Goal: Ask a question: Seek information or help from site administrators or community

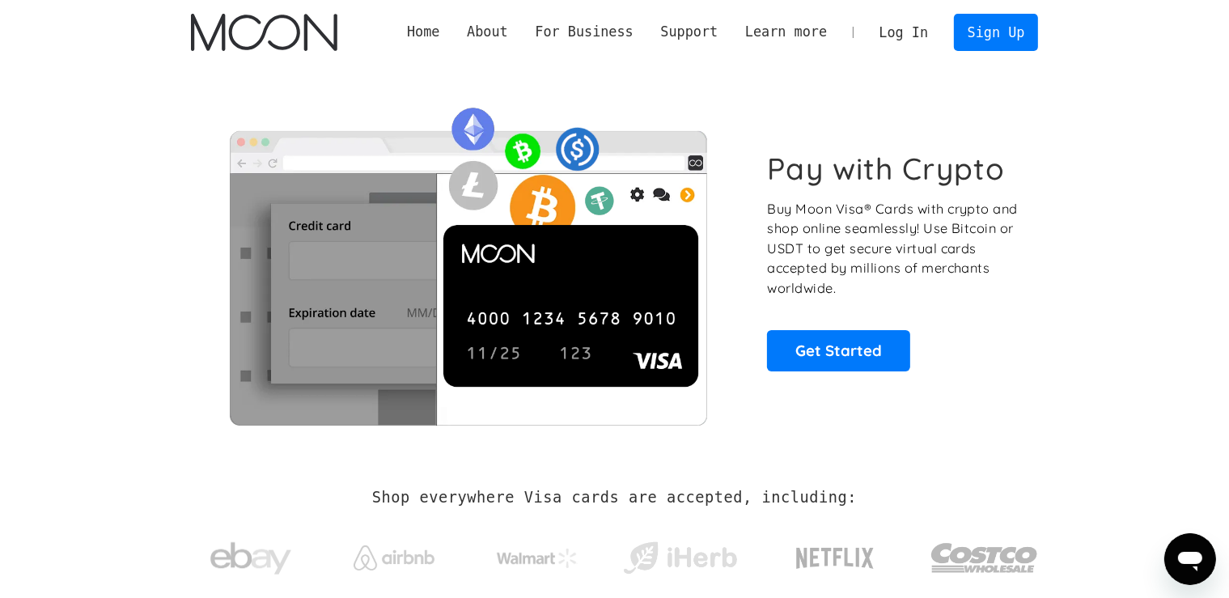
click at [1178, 556] on icon "Open messaging window" at bounding box center [1189, 560] width 24 height 19
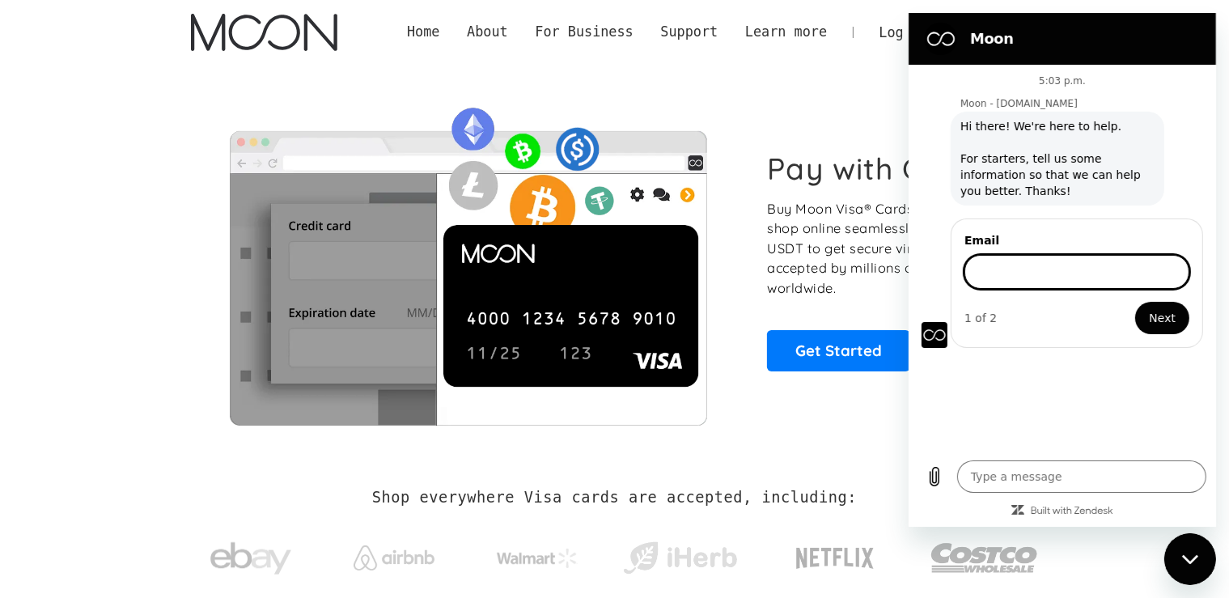
click at [895, 40] on link "Log In" at bounding box center [903, 33] width 76 height 36
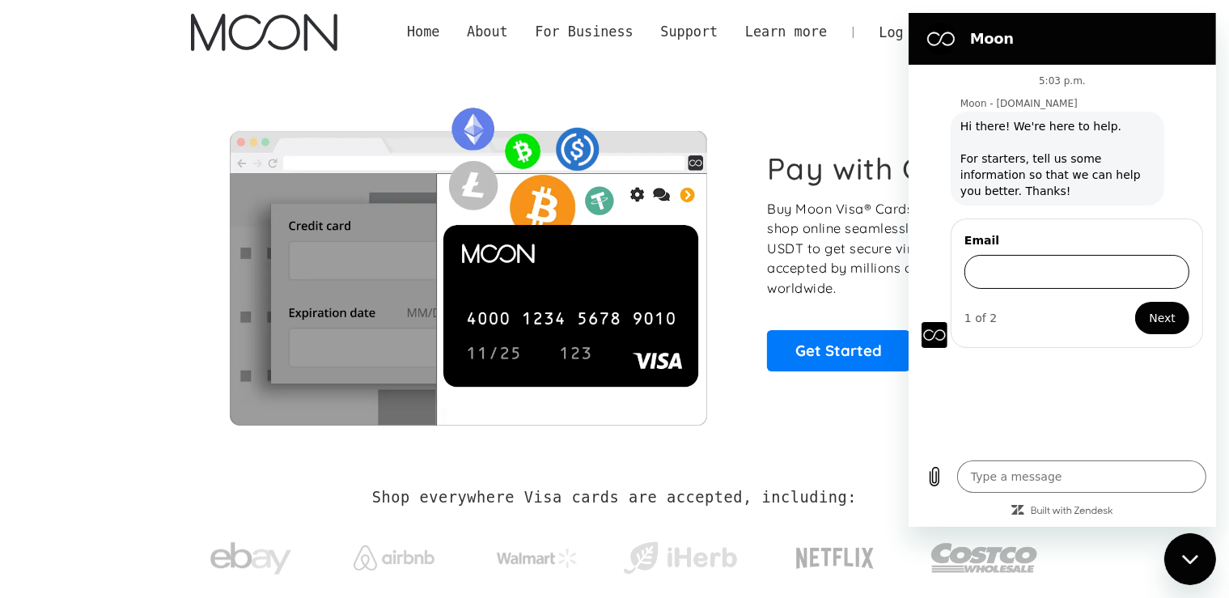
type textarea "x"
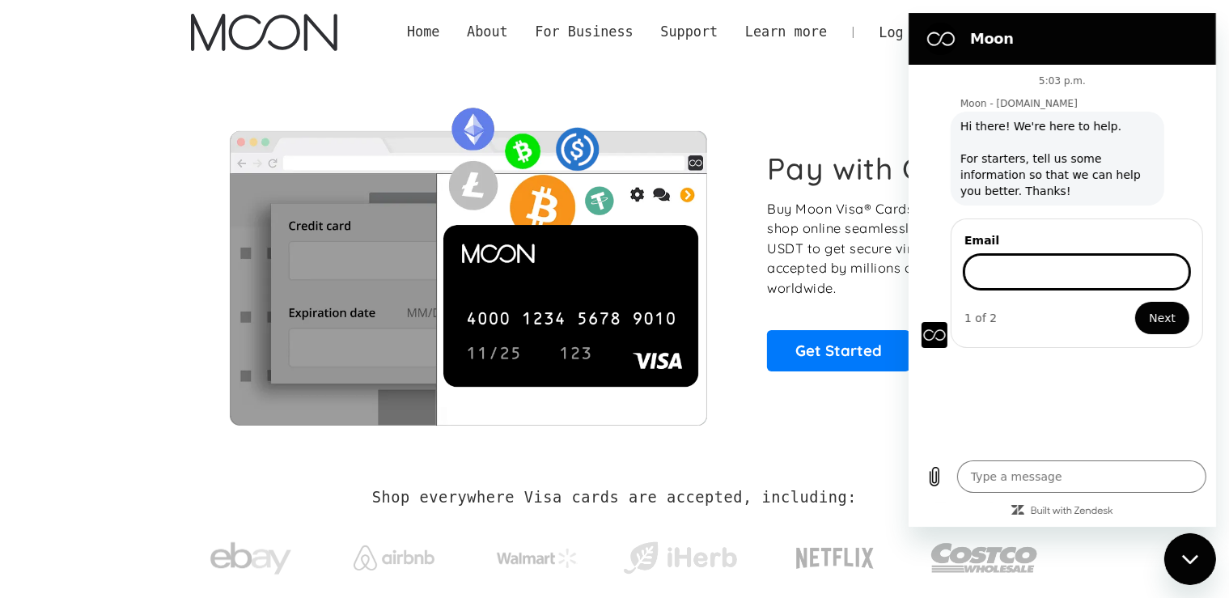
click at [1026, 267] on input "Email" at bounding box center [1075, 272] width 225 height 34
type input "[EMAIL_ADDRESS][DOMAIN_NAME]"
click at [1152, 314] on span "Next" at bounding box center [1161, 317] width 27 height 19
type textarea "x"
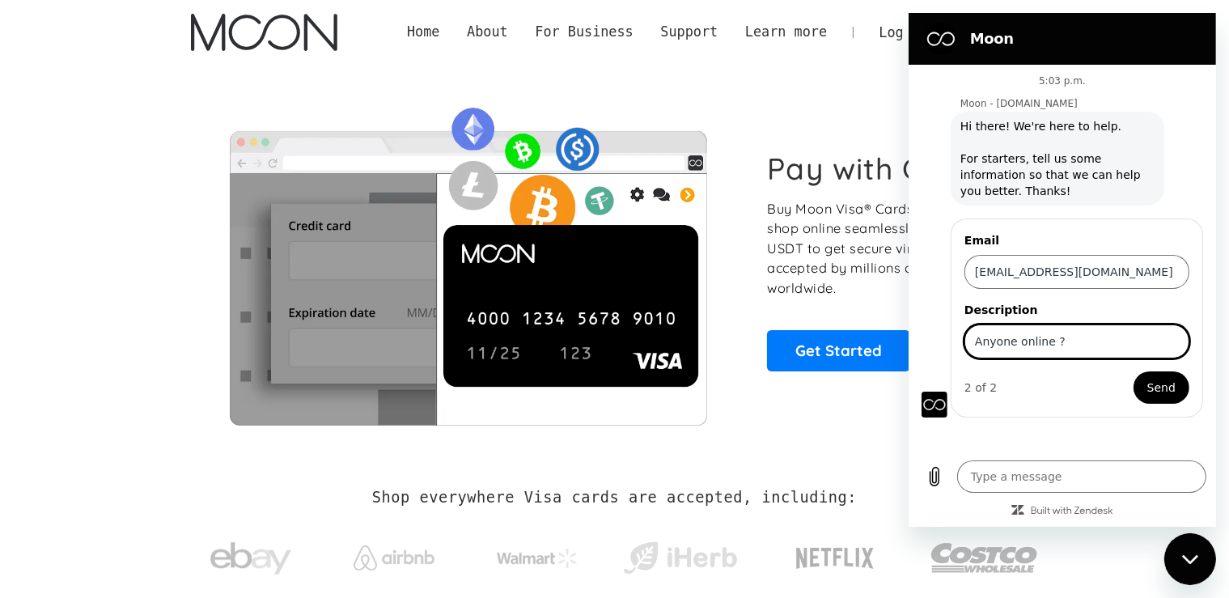
type input "Anyone online ?"
click at [1172, 384] on span "Send" at bounding box center [1160, 387] width 28 height 19
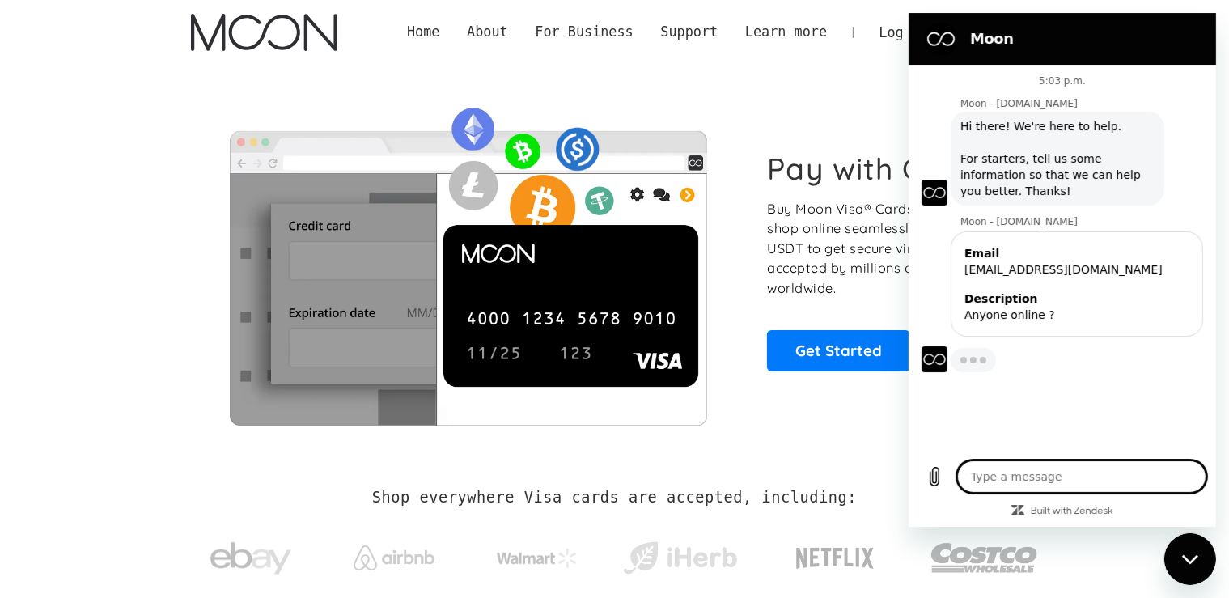
type textarea "x"
click at [1079, 477] on textarea at bounding box center [1080, 476] width 249 height 32
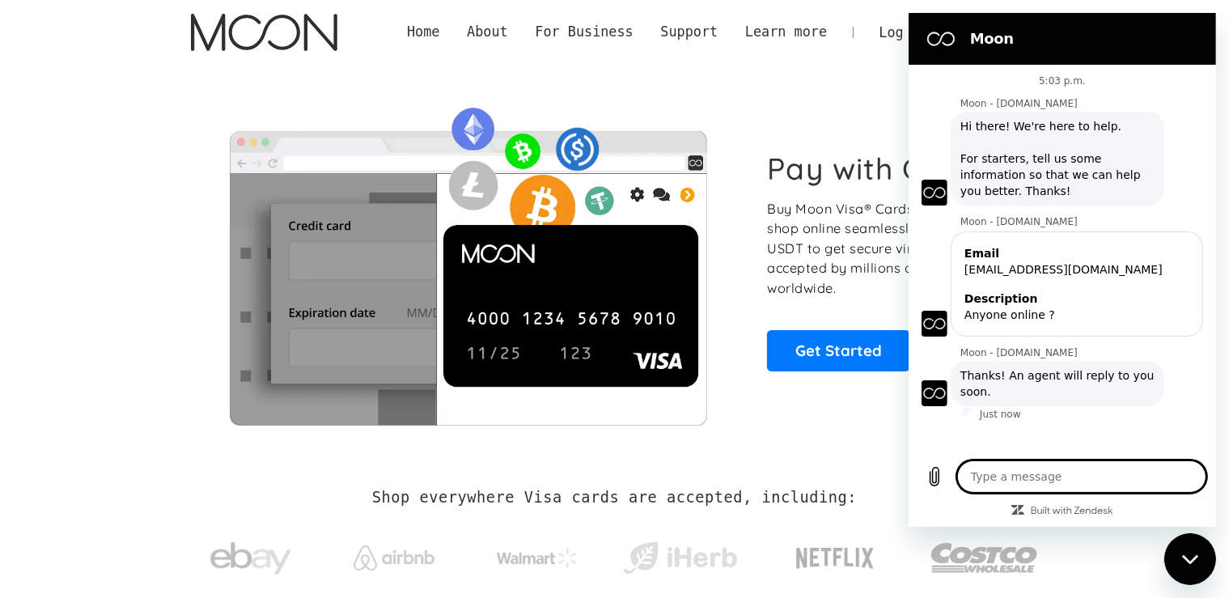
type textarea "I"
type textarea "x"
type textarea "Is"
type textarea "x"
type textarea "Is"
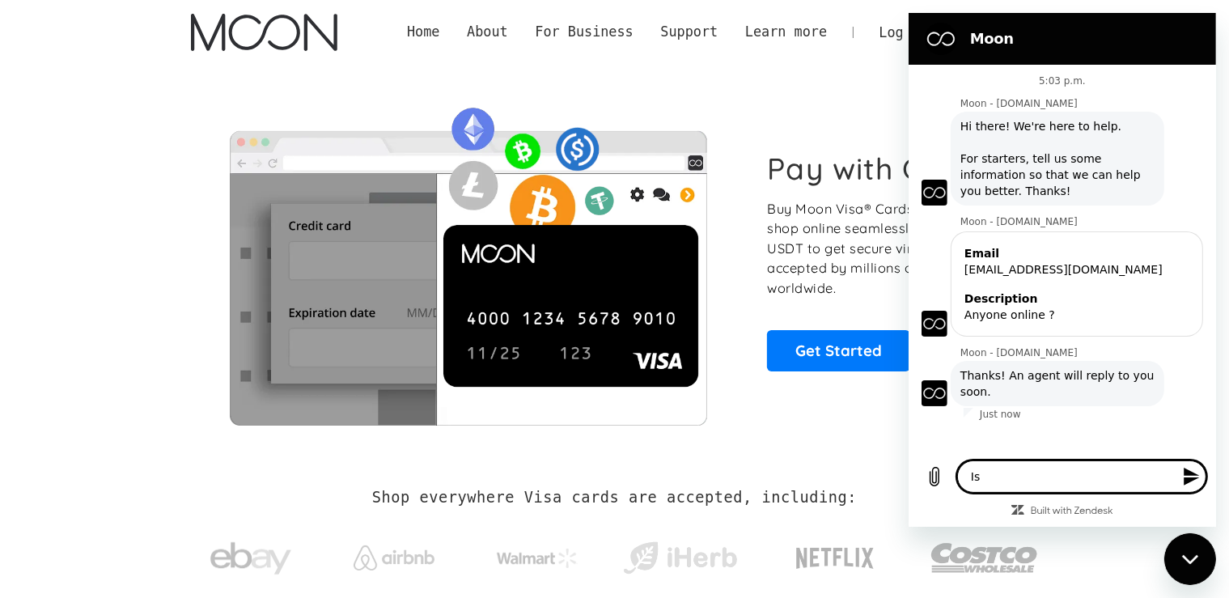
type textarea "x"
type textarea "Is t"
type textarea "x"
type textarea "Is th"
type textarea "x"
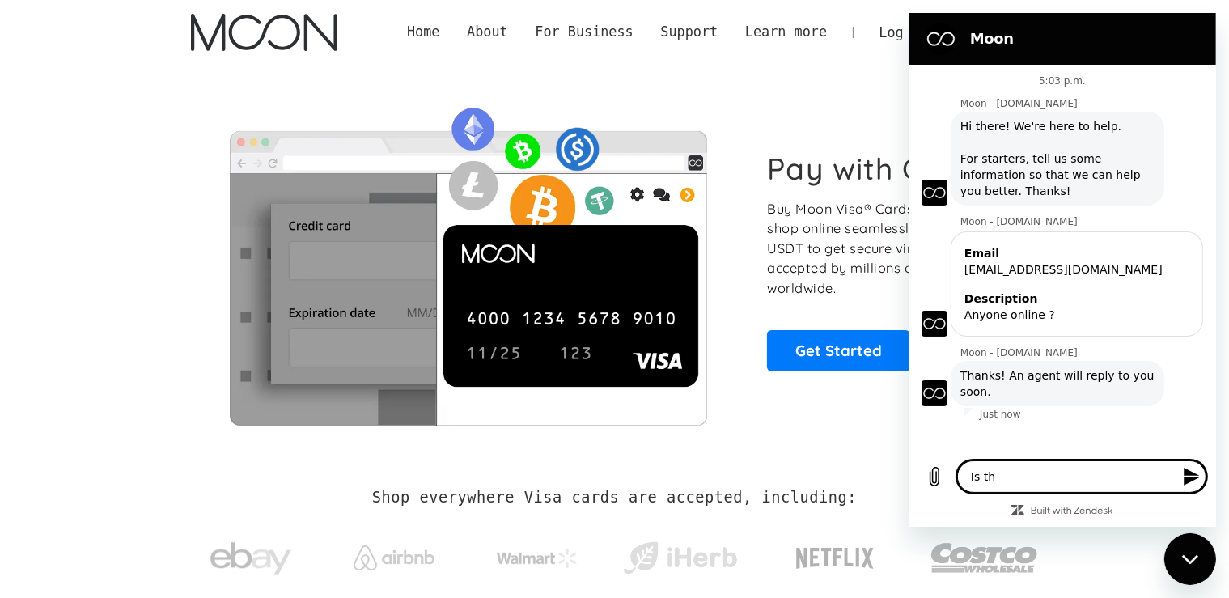
type textarea "Is the"
type textarea "x"
type textarea "Is ther"
type textarea "x"
type textarea "Is there"
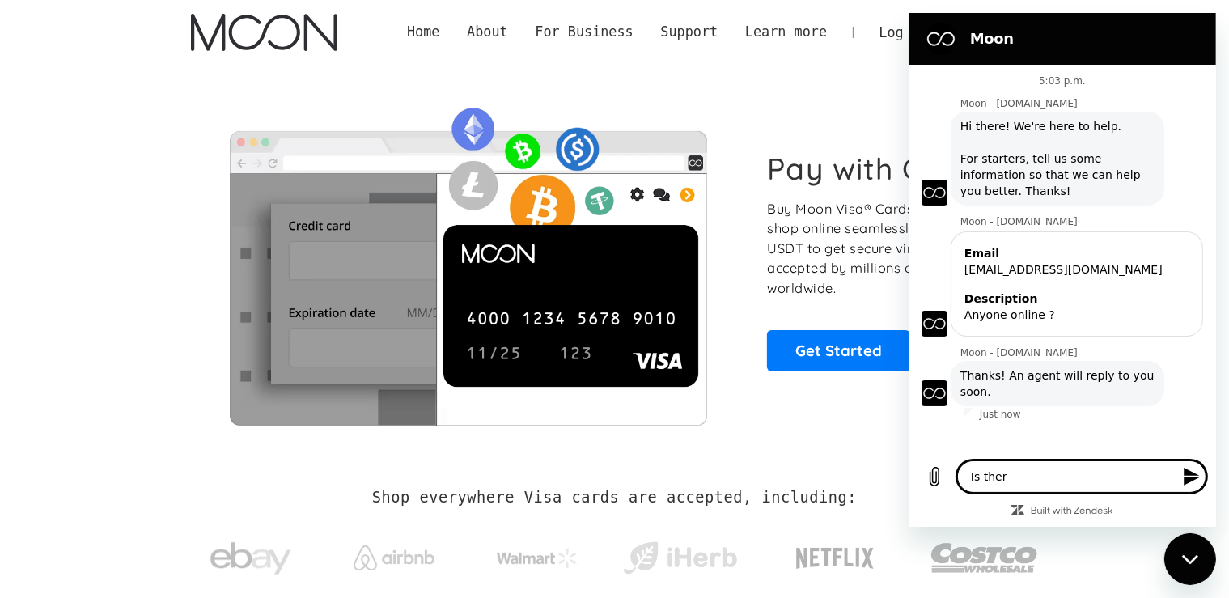
type textarea "x"
type textarea "Is there"
type textarea "x"
type textarea "Is there a"
type textarea "x"
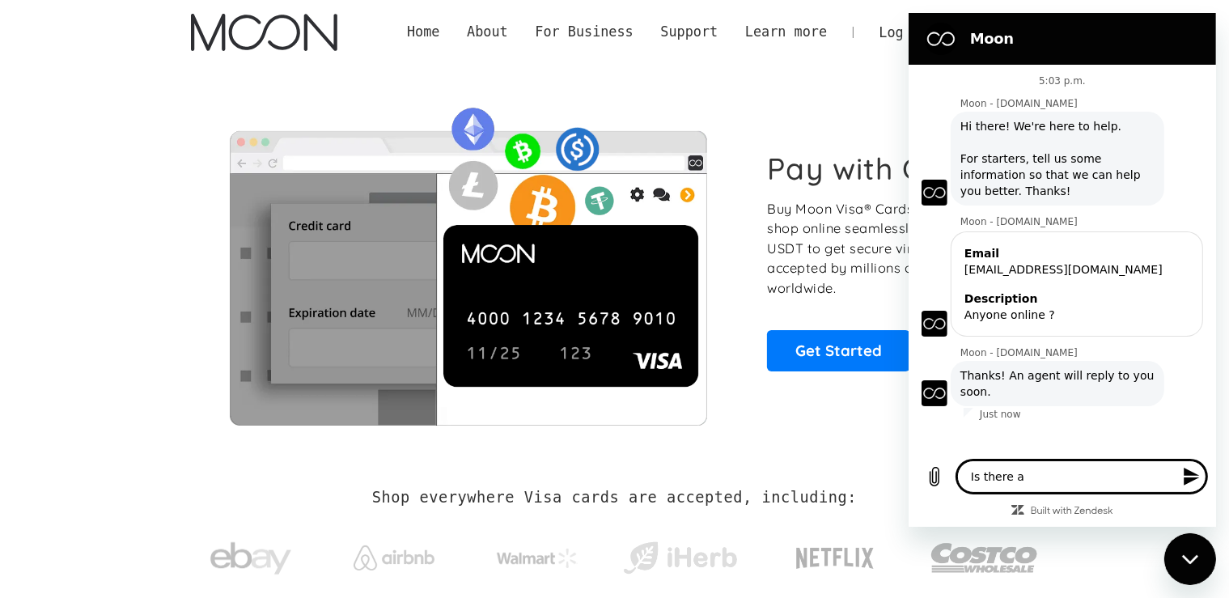
type textarea "Is there an"
type textarea "x"
type textarea "Is there any"
type textarea "x"
type textarea "Is there anyo"
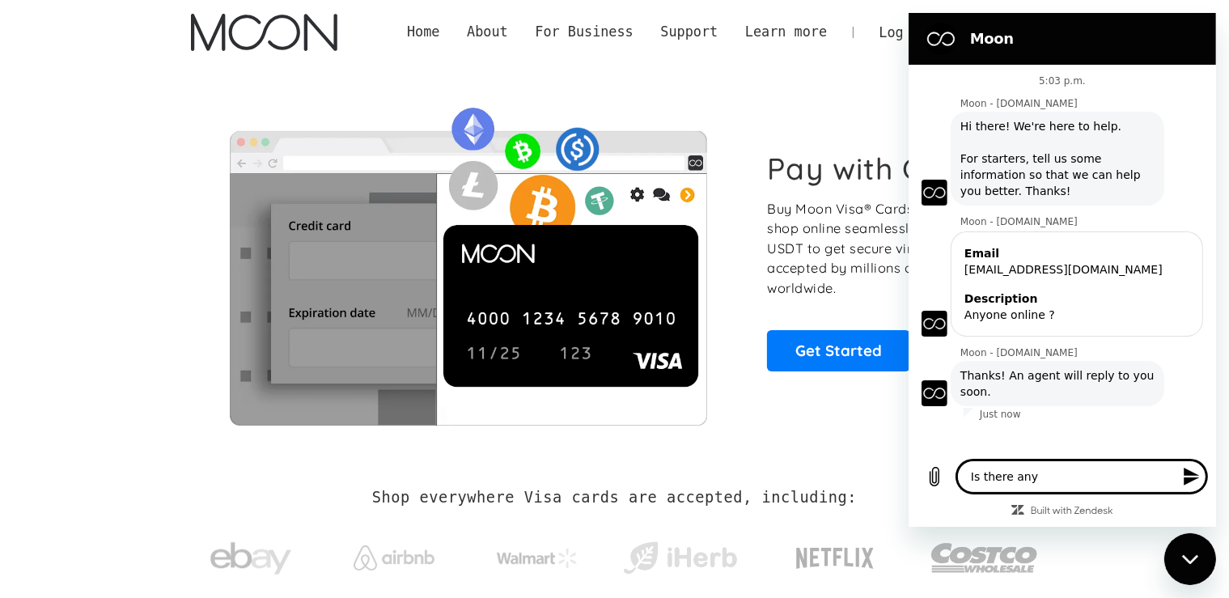
type textarea "x"
type textarea "Is there anyon"
type textarea "x"
type textarea "Is there anyone"
type textarea "x"
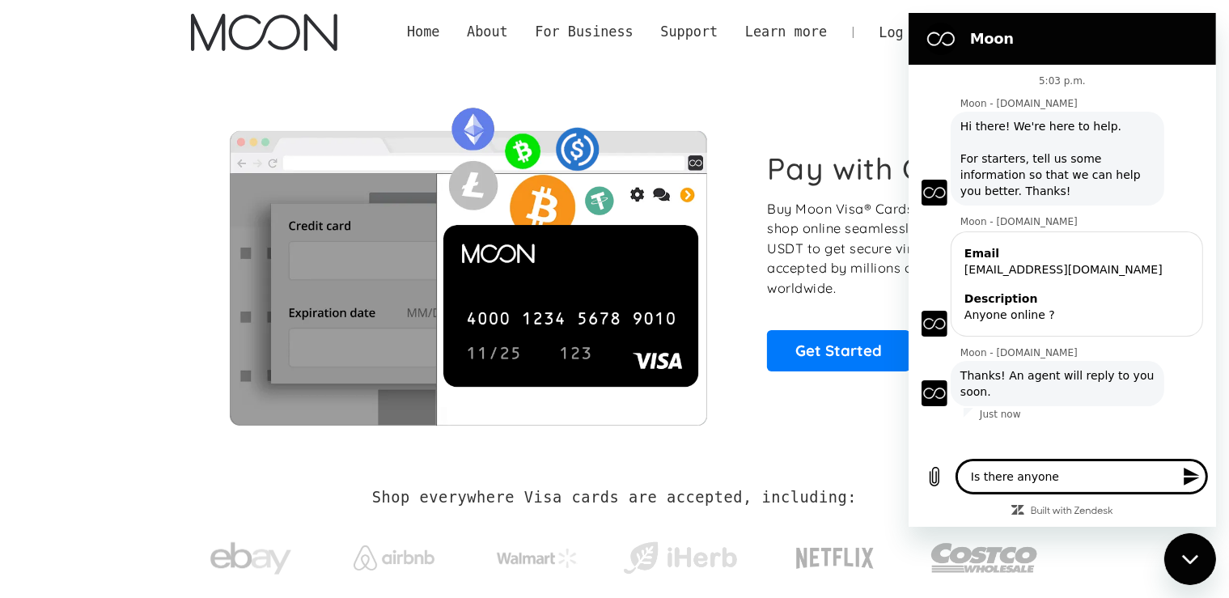
type textarea "Is there anyone"
type textarea "x"
type textarea "Is there anyone o"
type textarea "x"
type textarea "Is there anyone on"
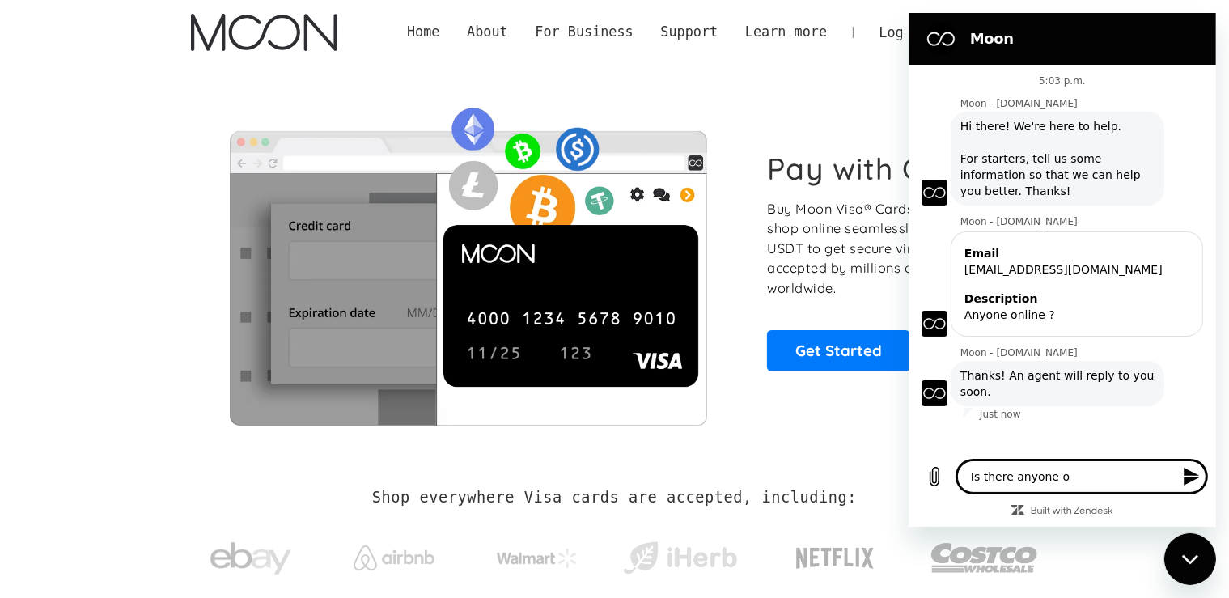
type textarea "x"
type textarea "Is there anyone onl"
type textarea "x"
type textarea "Is there anyone onli"
type textarea "x"
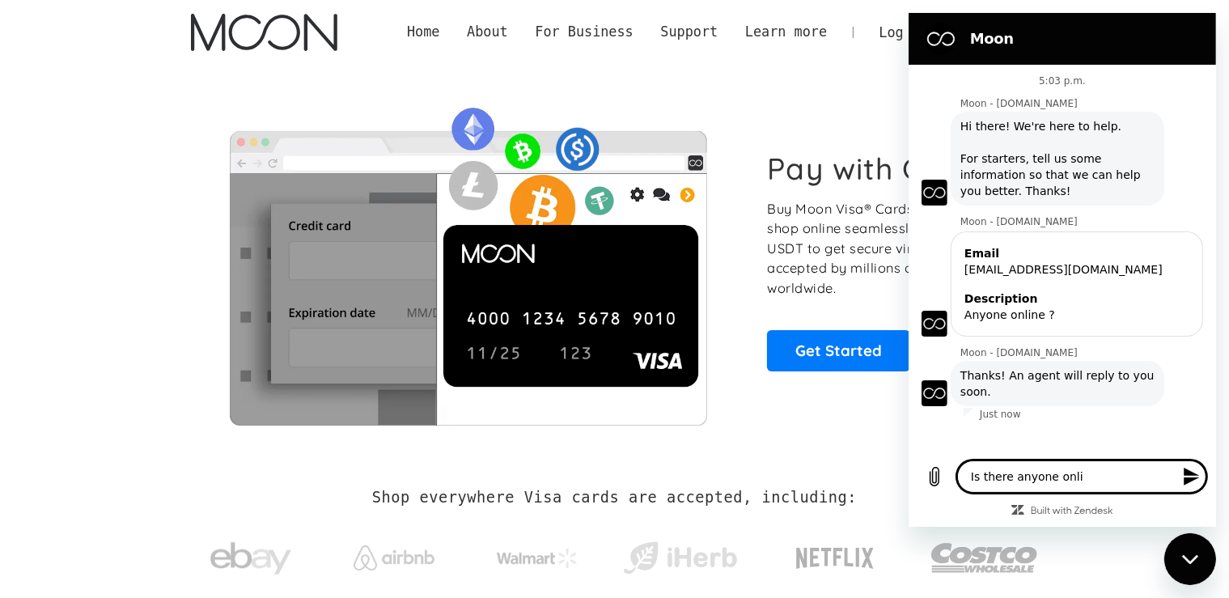
type textarea "Is there anyone onlin"
type textarea "x"
type textarea "Is there anyone online"
type textarea "x"
type textarea "Is there anyone online"
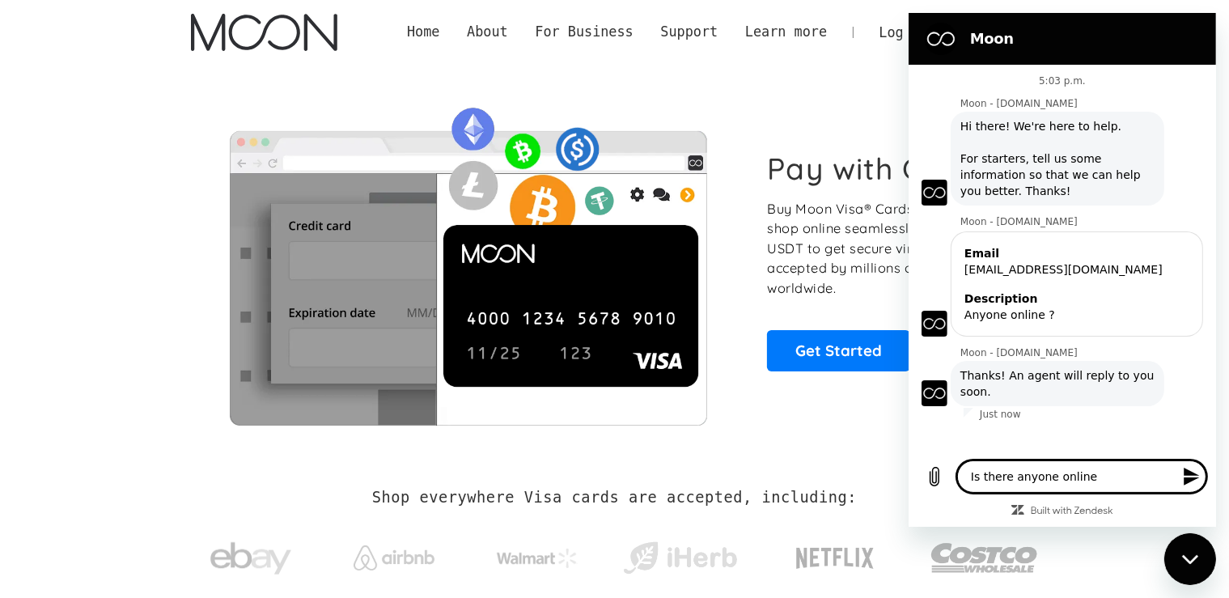
type textarea "x"
type textarea "Is there anyone online ?"
type textarea "x"
type textarea "Is there anyone online ?"
type textarea "x"
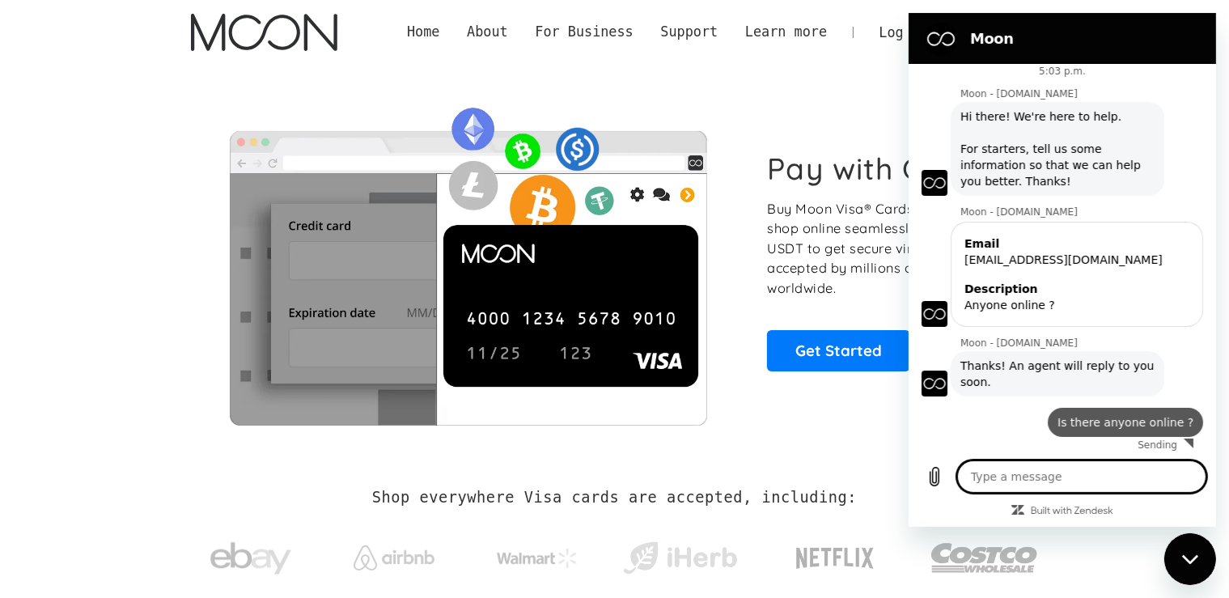
type textarea "x"
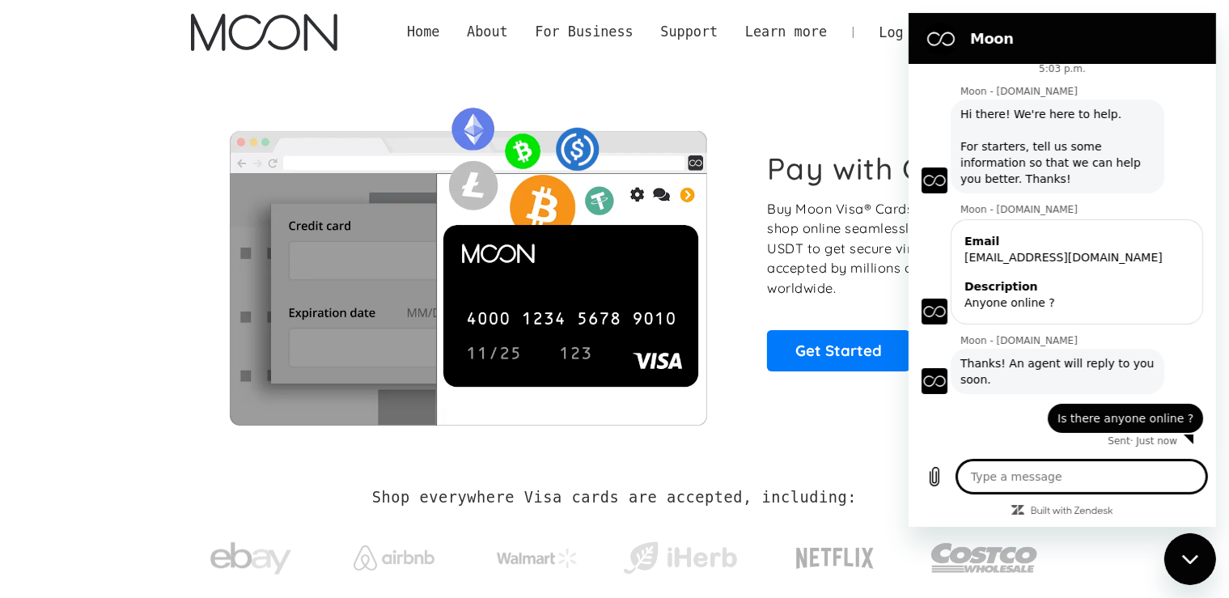
type textarea "G"
type textarea "x"
type textarea "Gu"
type textarea "x"
type textarea "Guy"
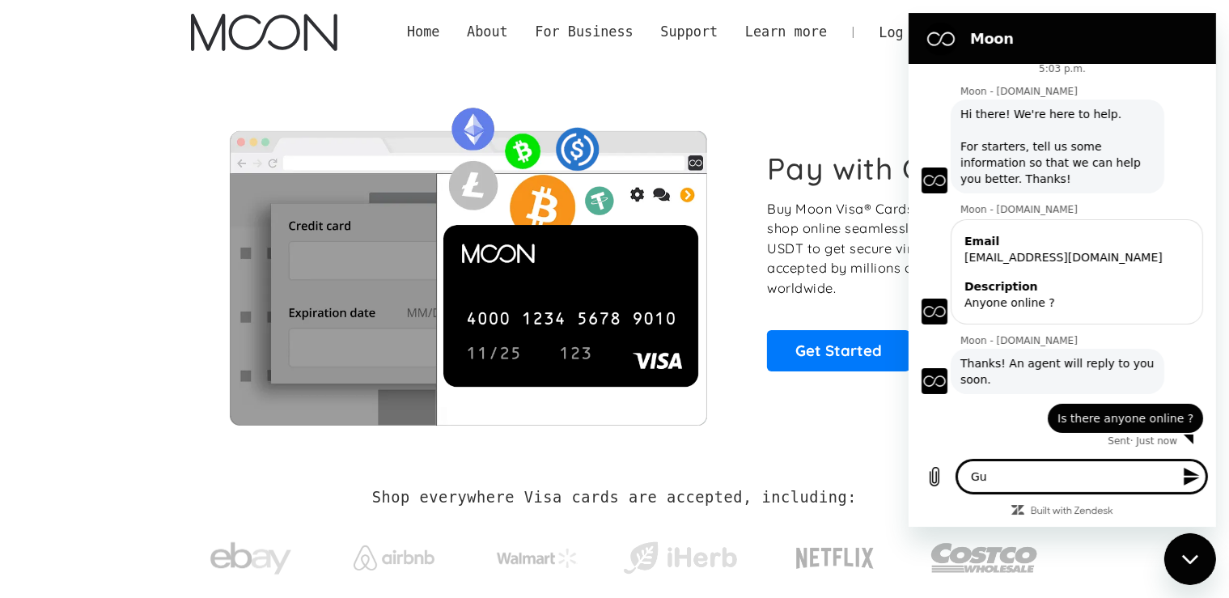
type textarea "x"
type textarea "Guys"
type textarea "x"
type textarea "Guys"
type textarea "x"
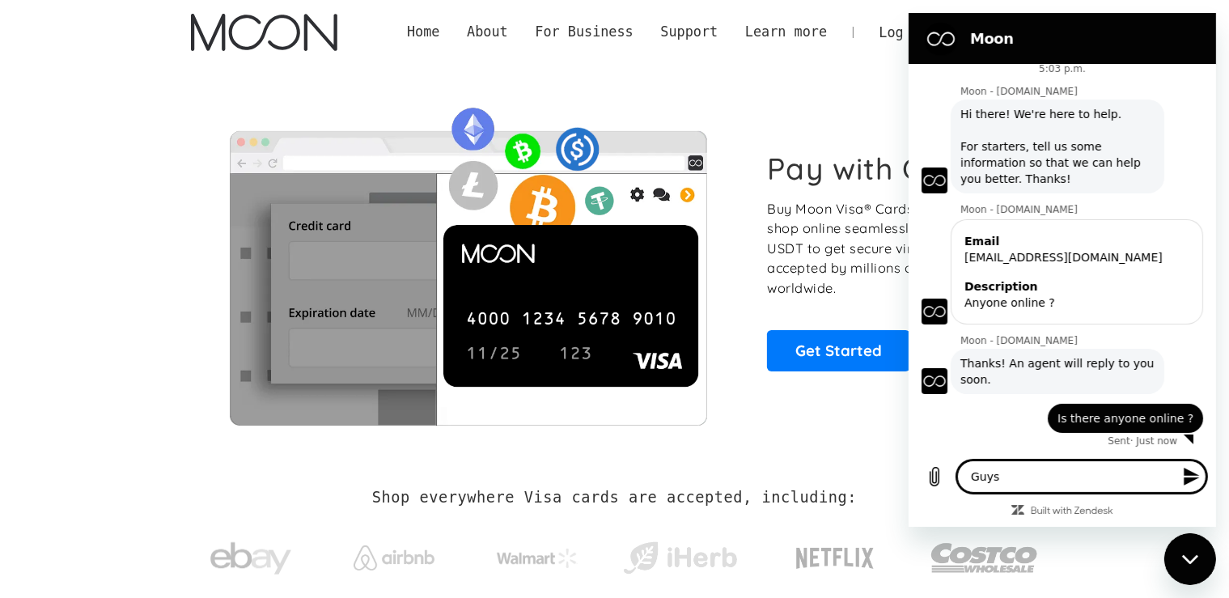
type textarea "Guys I"
type textarea "x"
type textarea "Guys I"
type textarea "x"
type textarea "Guys I n"
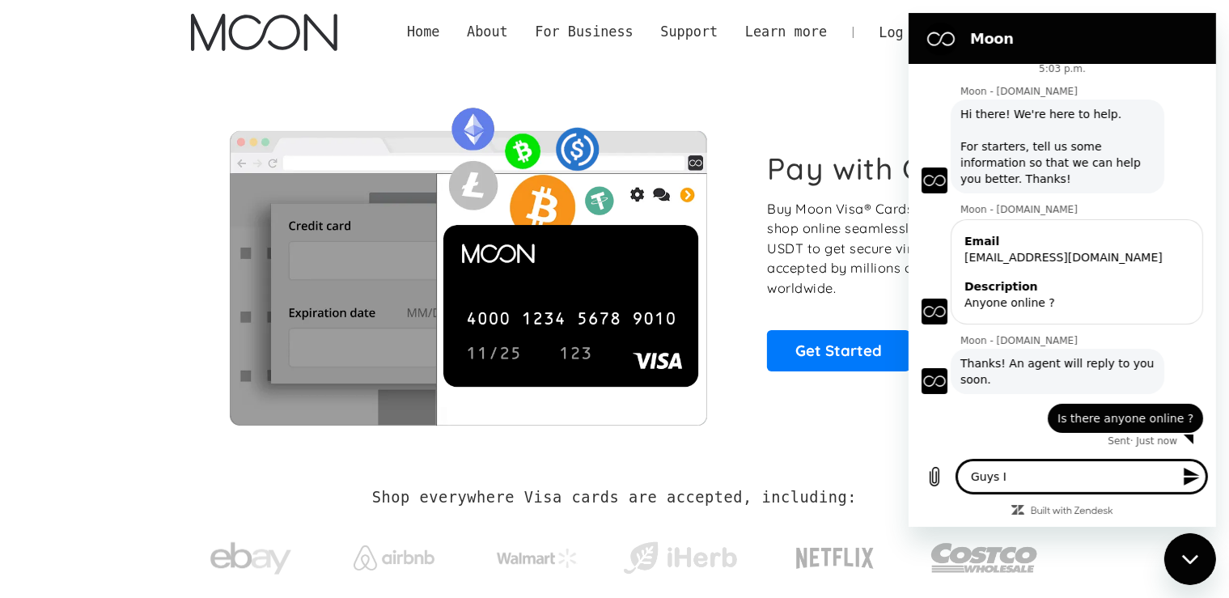
type textarea "x"
type textarea "Guys I ne"
type textarea "x"
type textarea "Guys I nee"
type textarea "x"
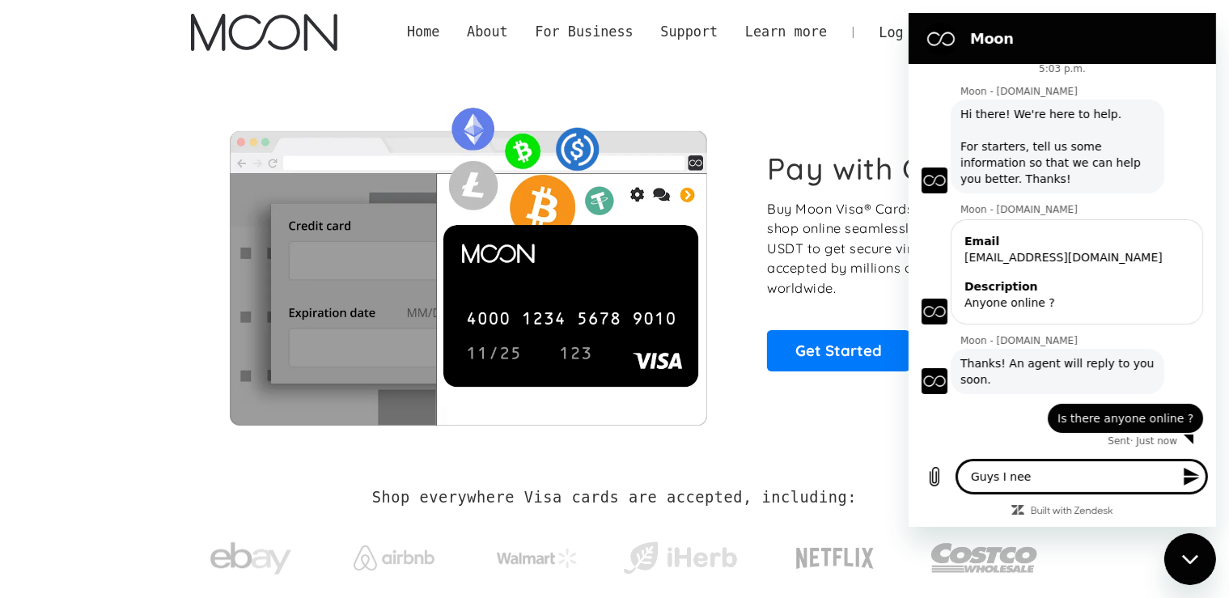
type textarea "Guys I need"
type textarea "x"
type textarea "Guys I need"
type textarea "x"
type textarea "Guys I need s"
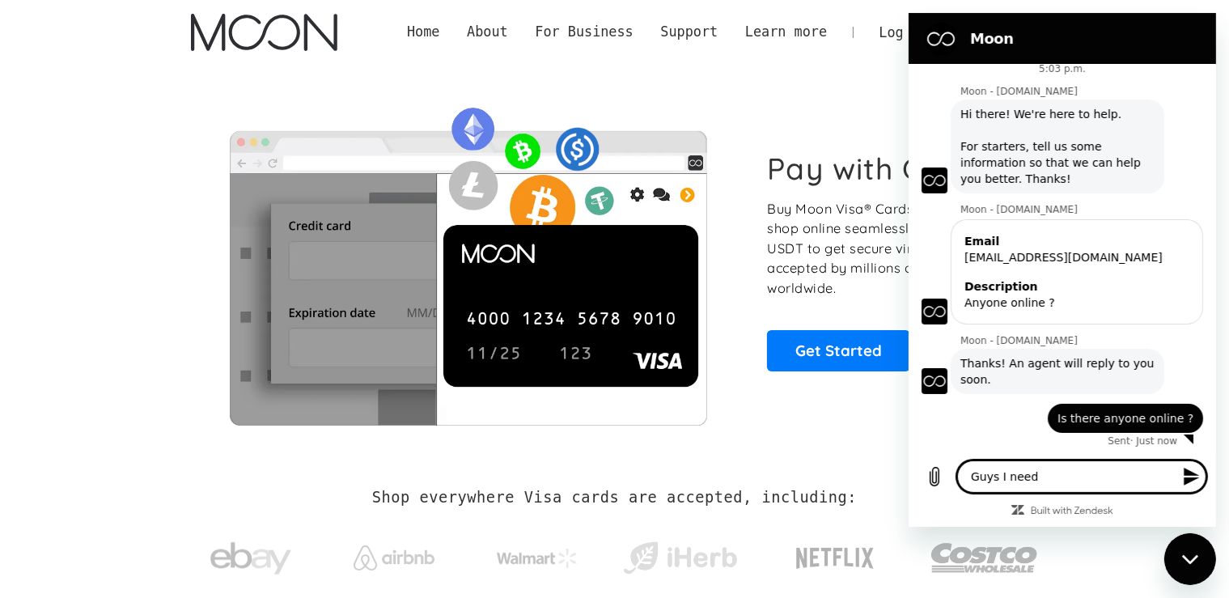
type textarea "x"
type textarea "Guys I need so"
type textarea "x"
type textarea "Guys I need som"
type textarea "x"
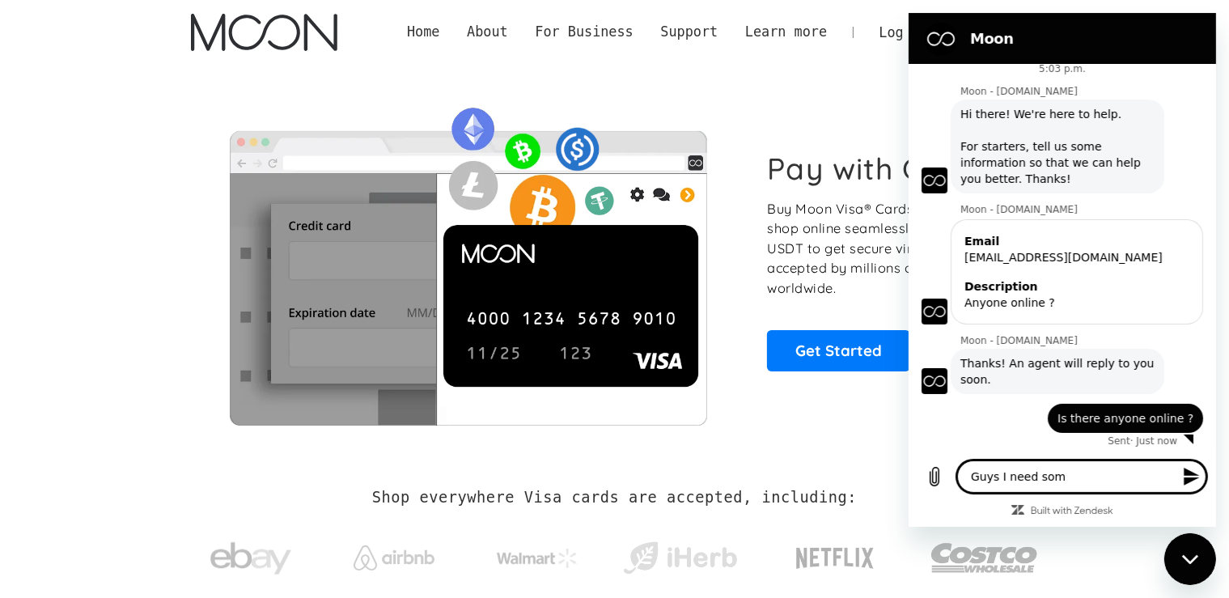
type textarea "Guys I need some"
type textarea "x"
type textarea "Guys I need some"
type textarea "x"
type textarea "Guys I need some h"
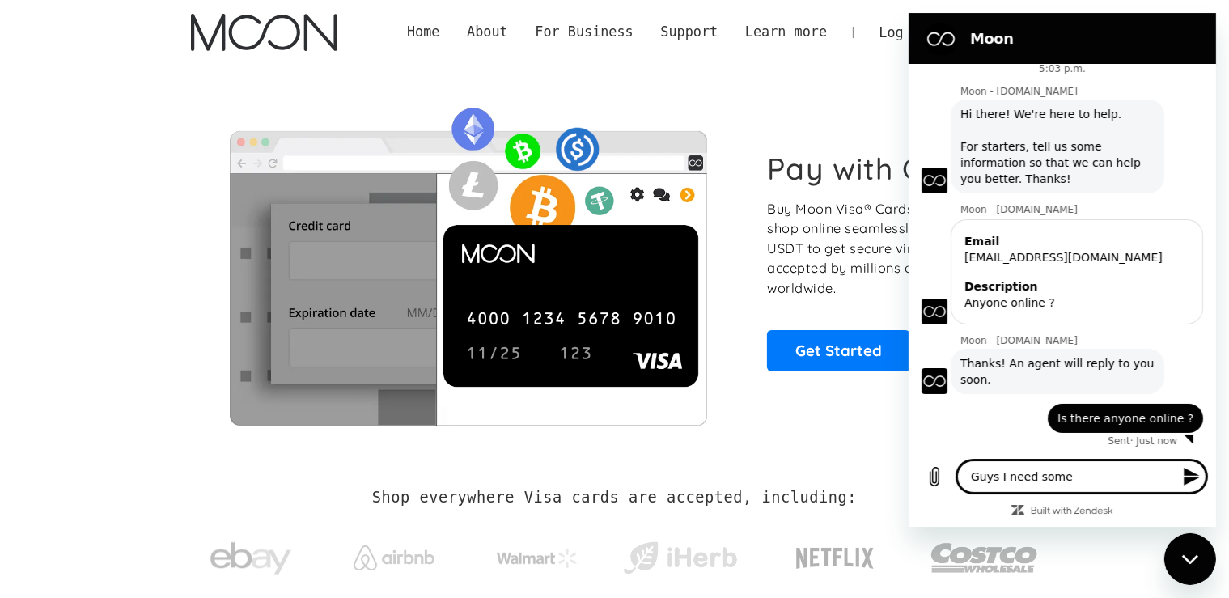
type textarea "x"
type textarea "Guys I need some he"
type textarea "x"
type textarea "Guys I need some her"
type textarea "x"
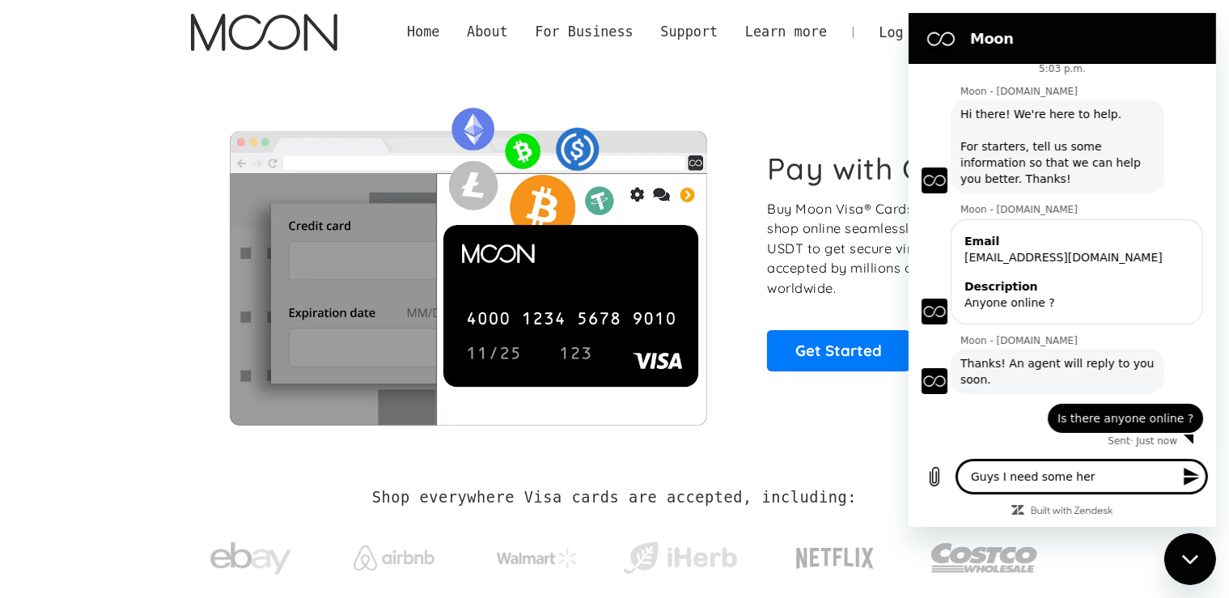
type textarea "Guys I need some [PERSON_NAME]"
type textarea "x"
type textarea "Guys I need some her"
type textarea "x"
type textarea "Guys I need some he"
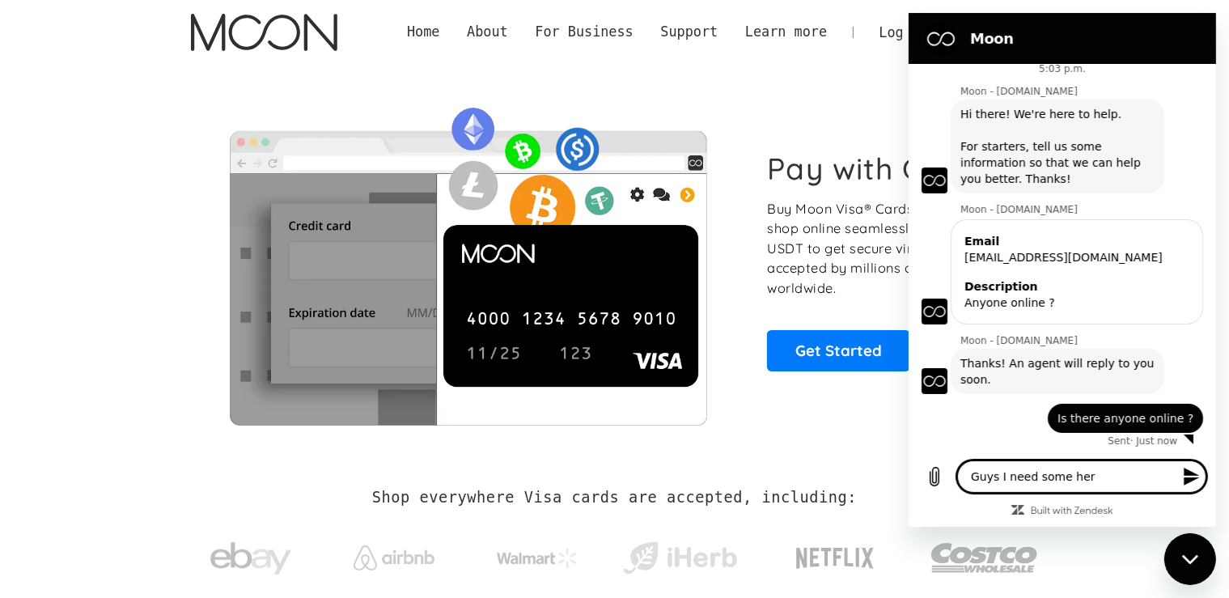
type textarea "x"
type textarea "Guys I need some hel"
type textarea "x"
type textarea "Guys I need some help"
type textarea "x"
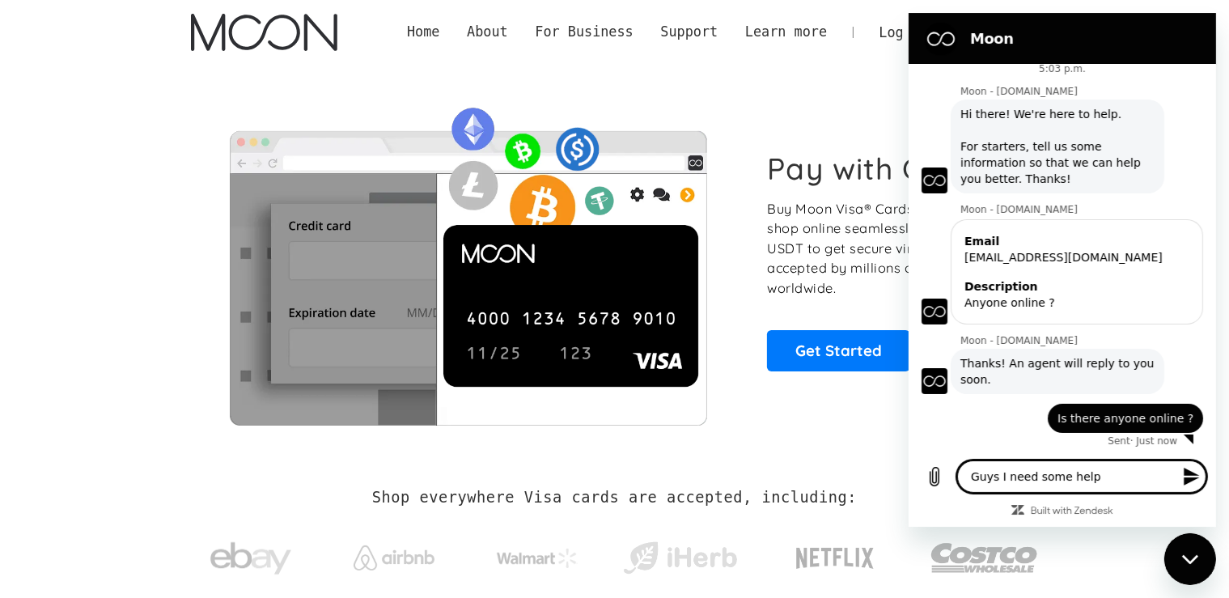
type textarea "Guys I need some help"
type textarea "x"
type textarea "Guys I need some help h"
type textarea "x"
type textarea "Guys I need some help he"
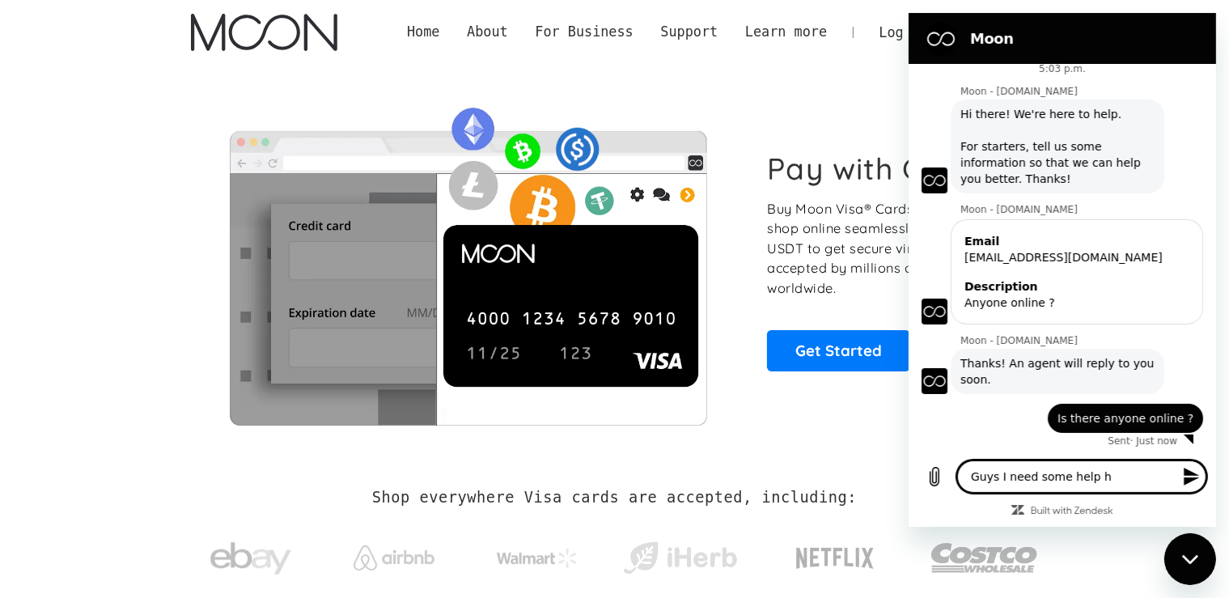
type textarea "x"
type textarea "Guys I need some help her"
type textarea "x"
type textarea "Guys I need some help here"
type textarea "x"
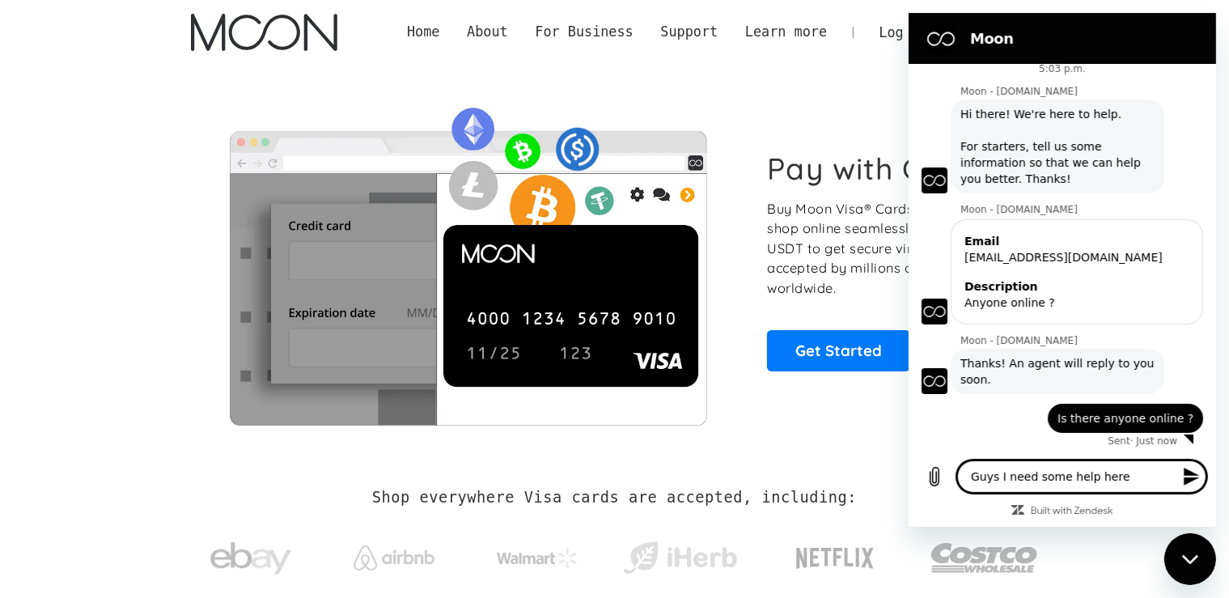
type textarea "Guys I need some help here."
type textarea "x"
type textarea "Guys I need some help here.."
type textarea "x"
type textarea "Guys I need some help here..."
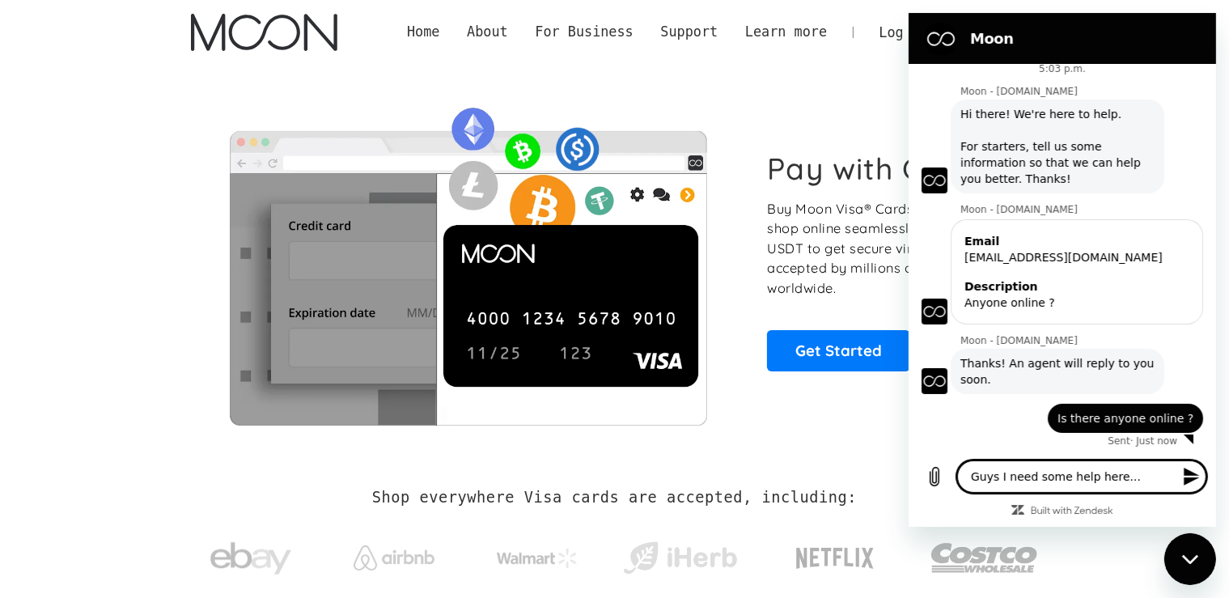
type textarea "x"
type textarea "Guys I need some help here..."
type textarea "x"
type textarea "Guys I need some help here... I"
type textarea "x"
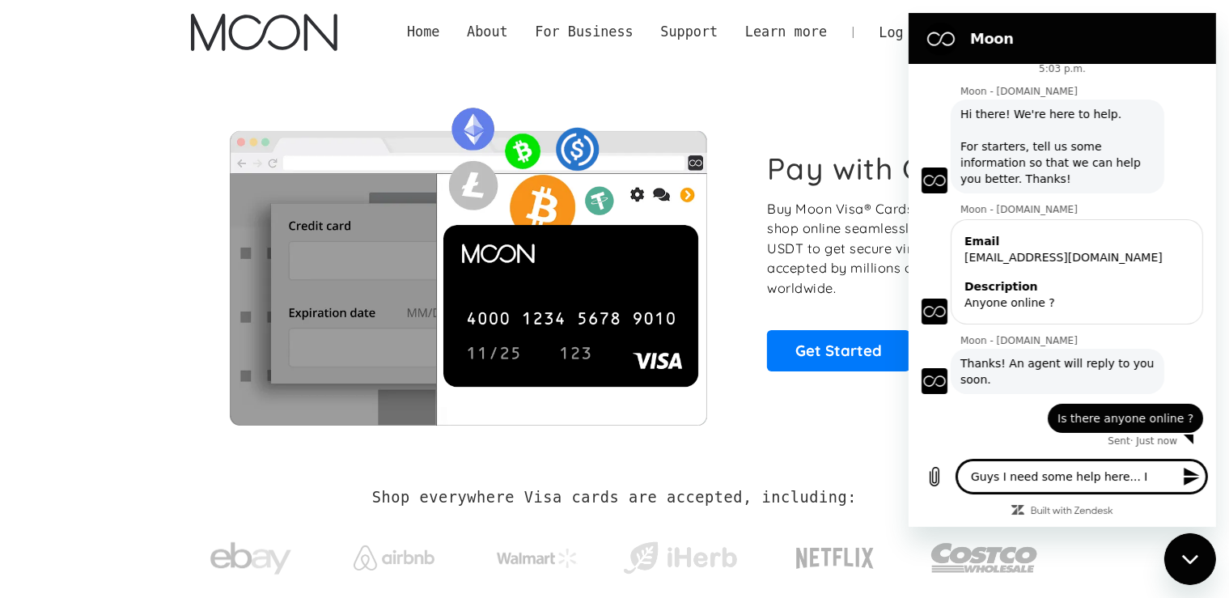
type textarea "Guys I need some help here... I"
type textarea "x"
type textarea "Guys I need some help here... I h"
type textarea "x"
type textarea "Guys I need some help here... I ha"
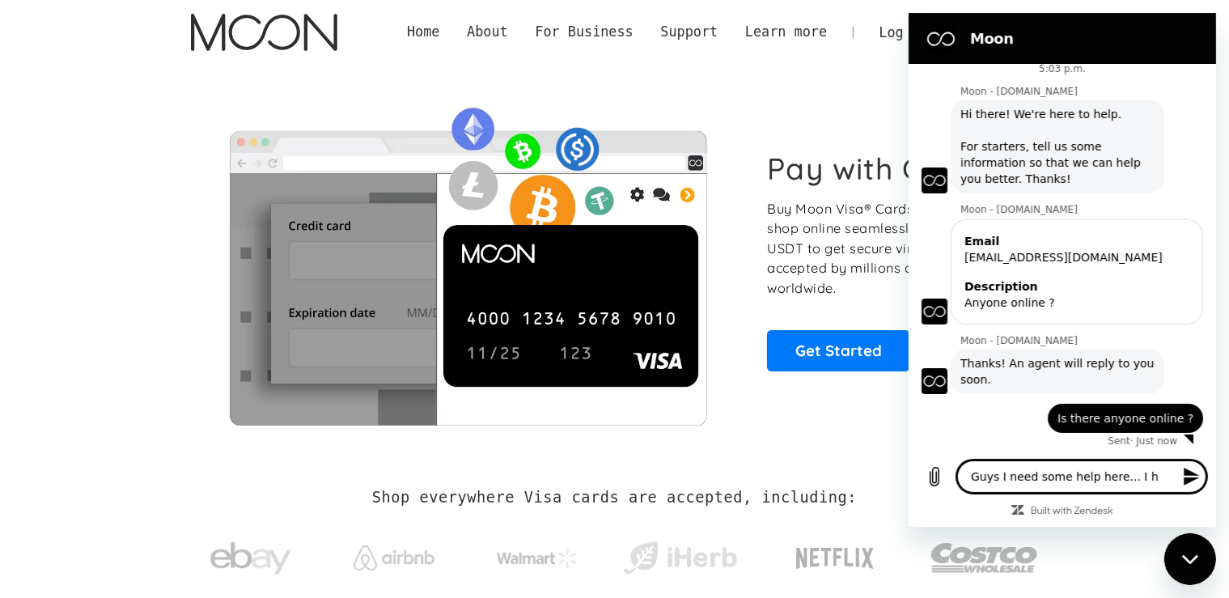
type textarea "x"
type textarea "Guys I need some help here... I hav"
type textarea "x"
type textarea "Guys I need some help here... I have"
type textarea "x"
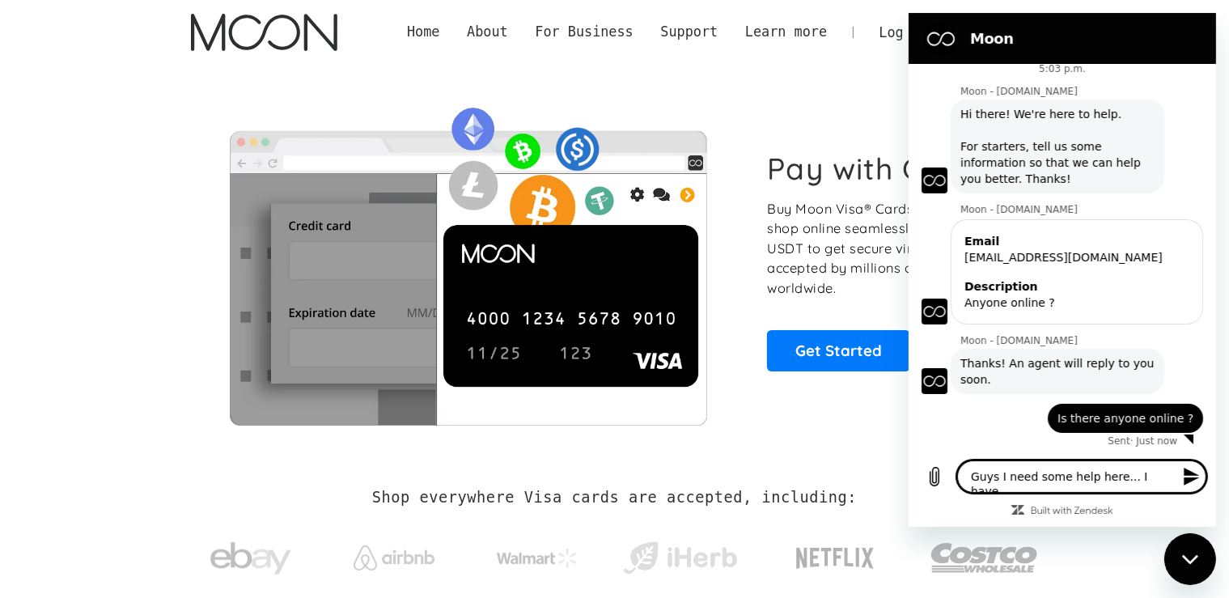
type textarea "Guys I need some help here... I have"
type textarea "x"
type textarea "Guys I need some help here... I"
type textarea "x"
type textarea "Guys I need some help here..."
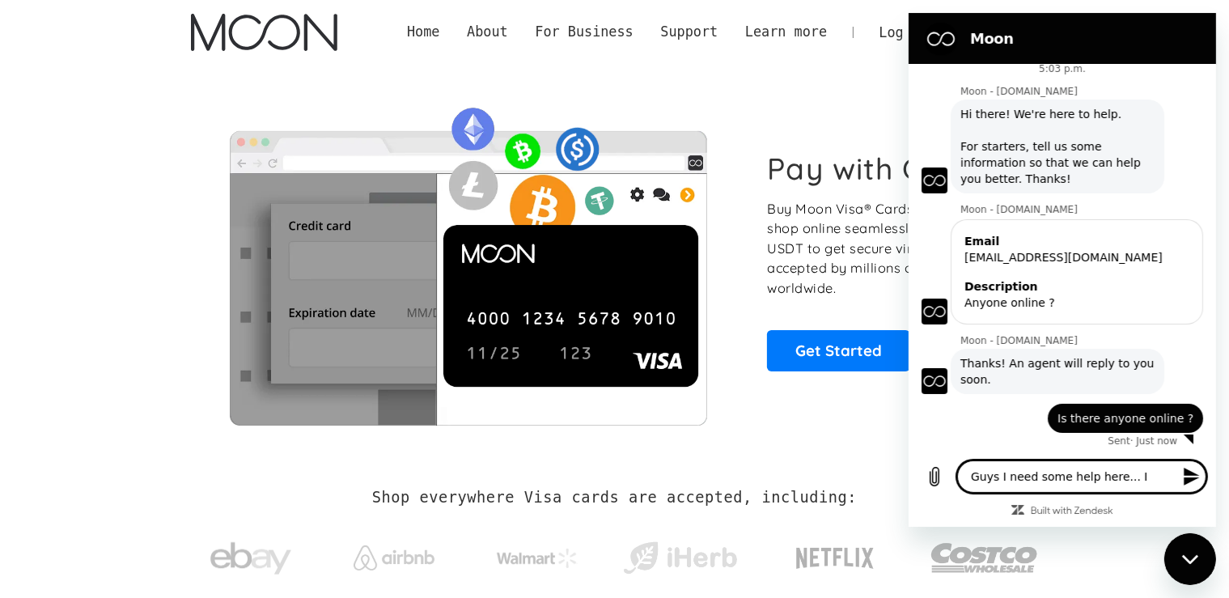
type textarea "x"
type textarea "Guys I need some help here... G"
type textarea "x"
type textarea "Guys I need some help here... Gm"
type textarea "x"
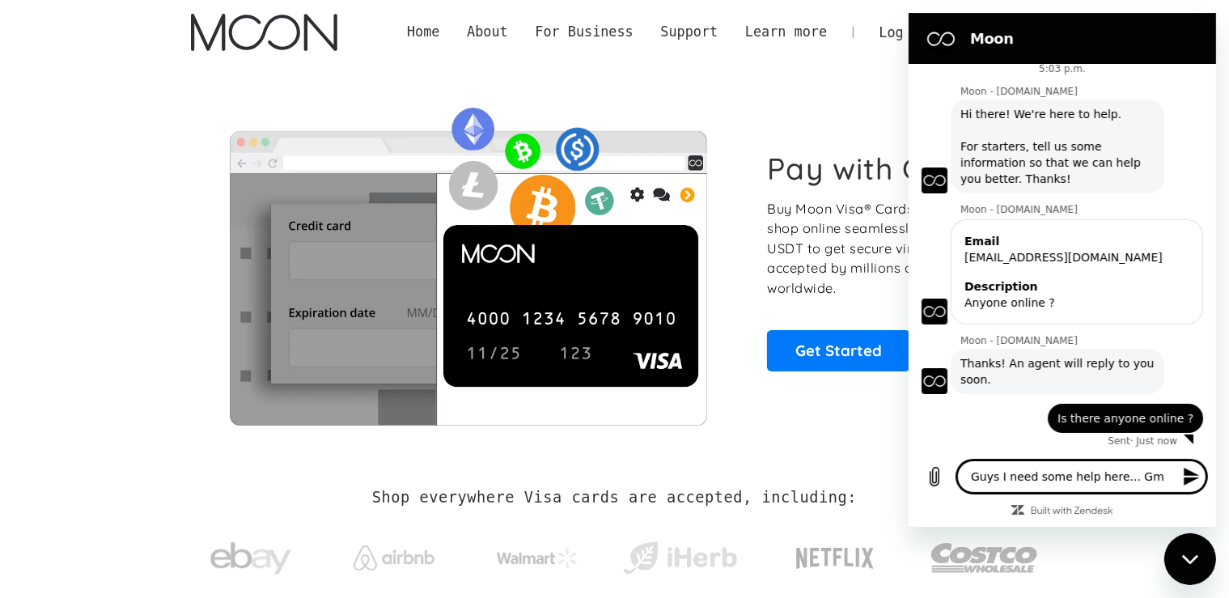
type textarea "Guys I need some help here... Gma"
type textarea "x"
type textarea "Guys I need some help here... Gmai"
type textarea "x"
type textarea "Guys I need some help here... Gmail"
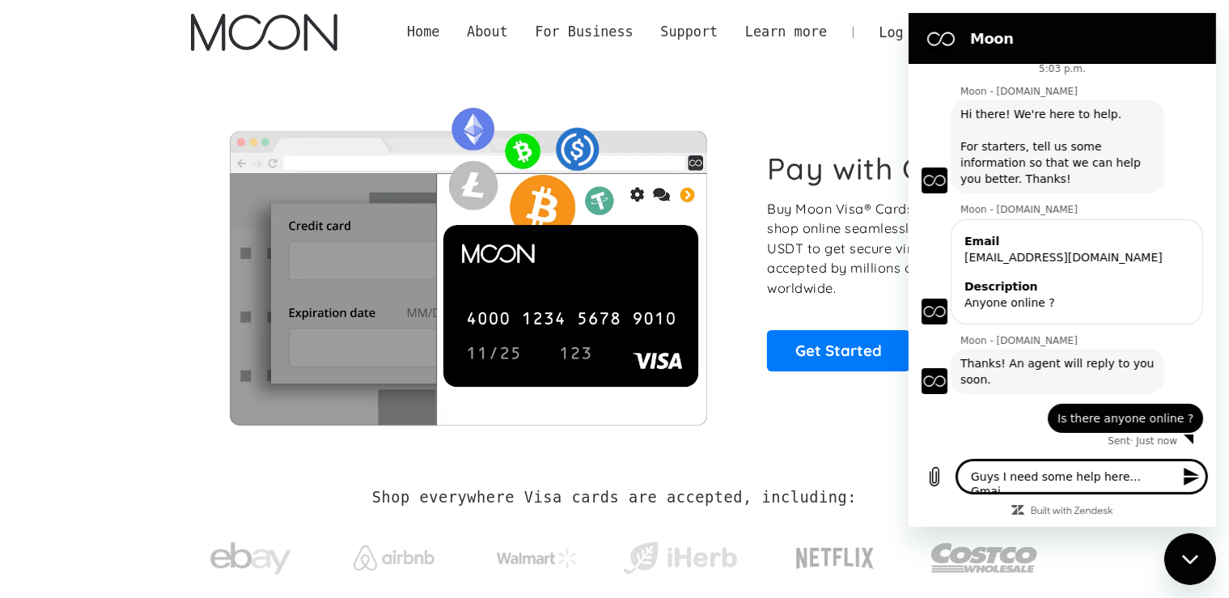
type textarea "x"
type textarea "Guys I need some help here... Gmail"
type textarea "x"
type textarea "Guys I need some help here... Gmail d"
type textarea "x"
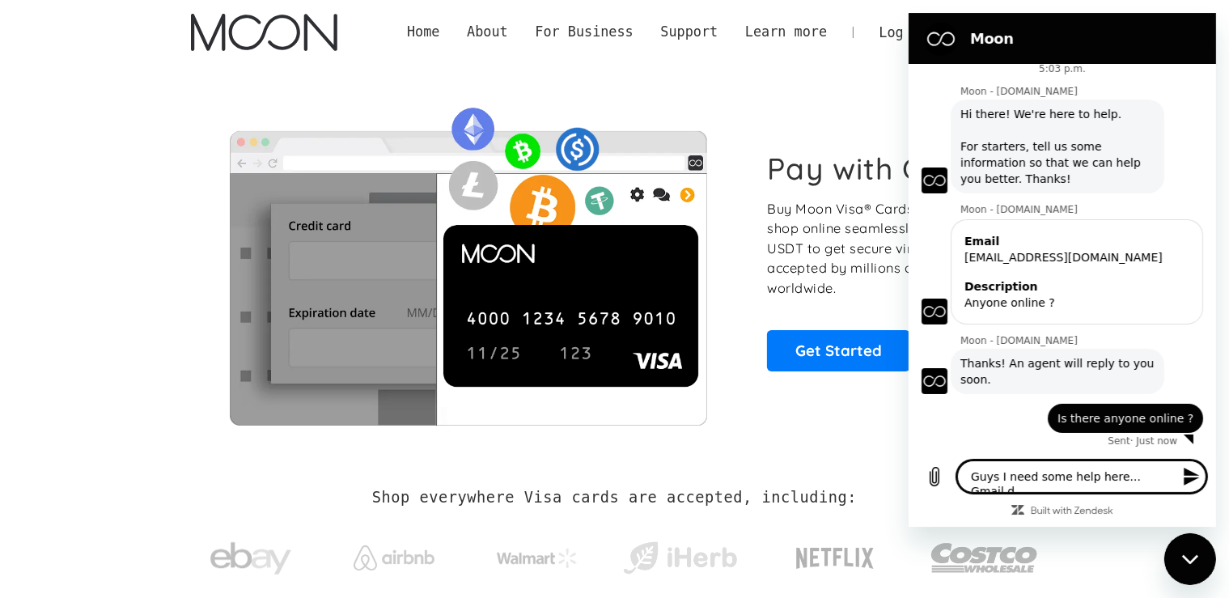
type textarea "Guys I need some help here... Gmail di"
type textarea "x"
type textarea "Guys I need some help here... Gmail dis"
type textarea "x"
type textarea "Guys I need some help here... Gmail disa"
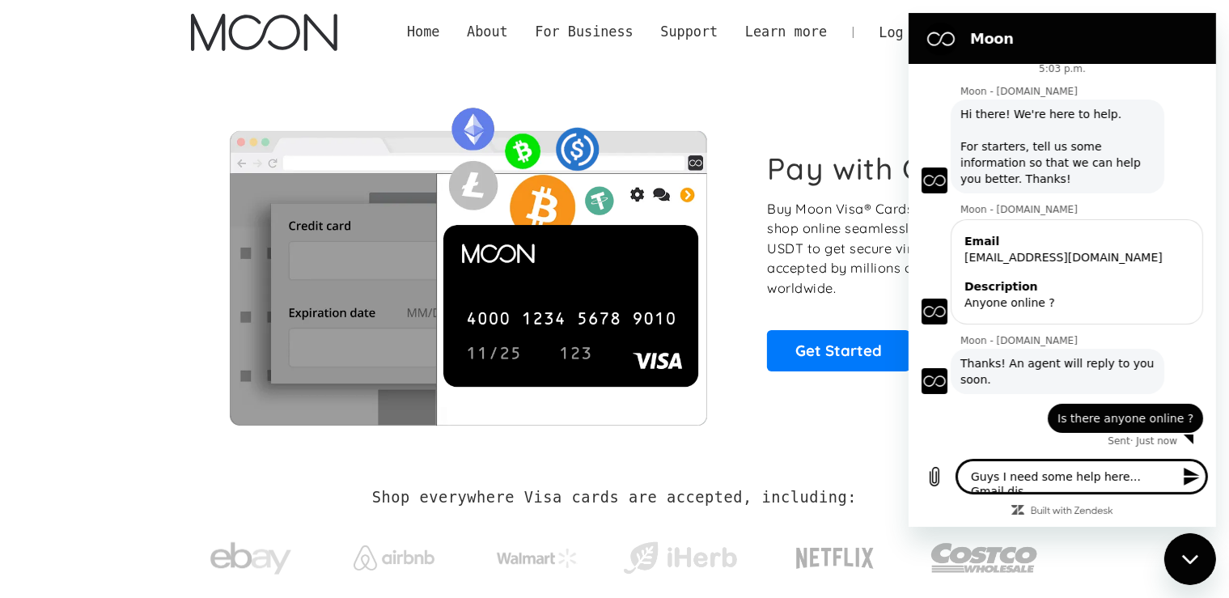
type textarea "x"
type textarea "Guys I need some help here... Gmail disab"
type textarea "x"
type textarea "Guys I need some help here... Gmail disabl"
type textarea "x"
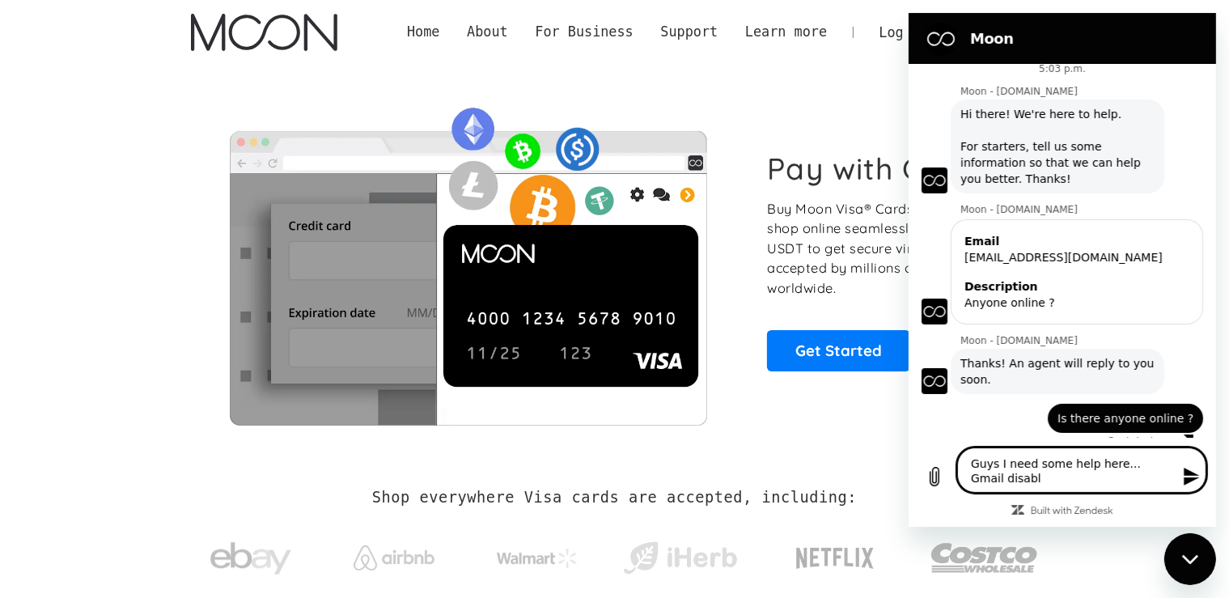
type textarea "Guys I need some help here... Gmail disable"
type textarea "x"
type textarea "Guys I need some help here... Gmail disabled"
type textarea "x"
type textarea "Guys I need some help here... Gmail disabled"
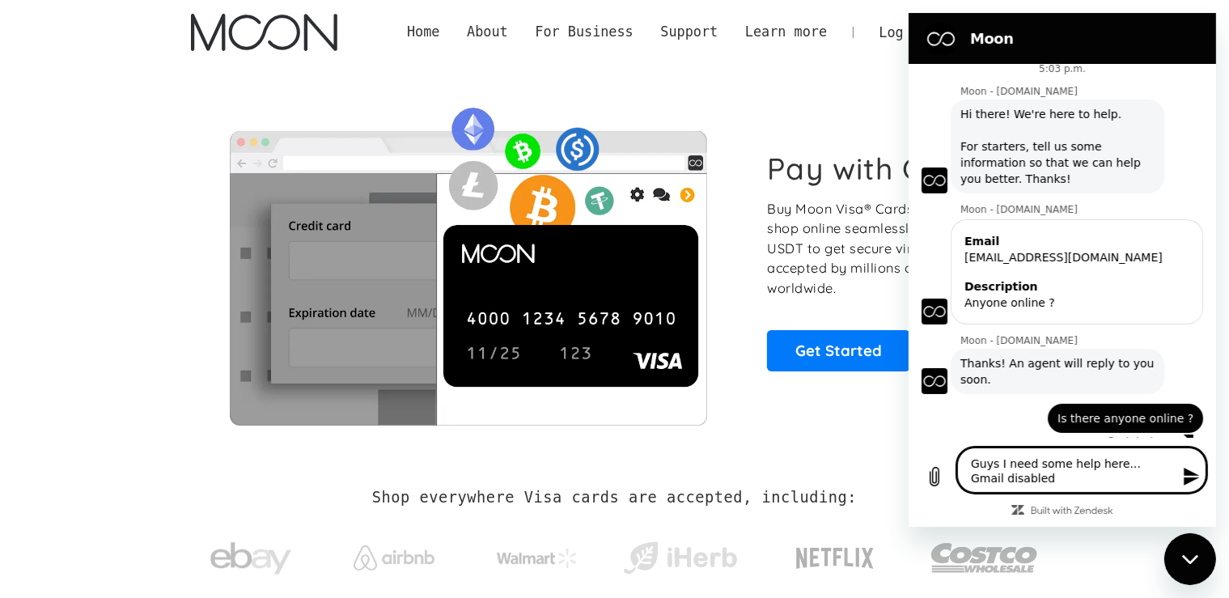
type textarea "x"
type textarea "Guys I need some help here... Gmail disabled m"
type textarea "x"
type textarea "Guys I need some help here... Gmail disabled m"
type textarea "x"
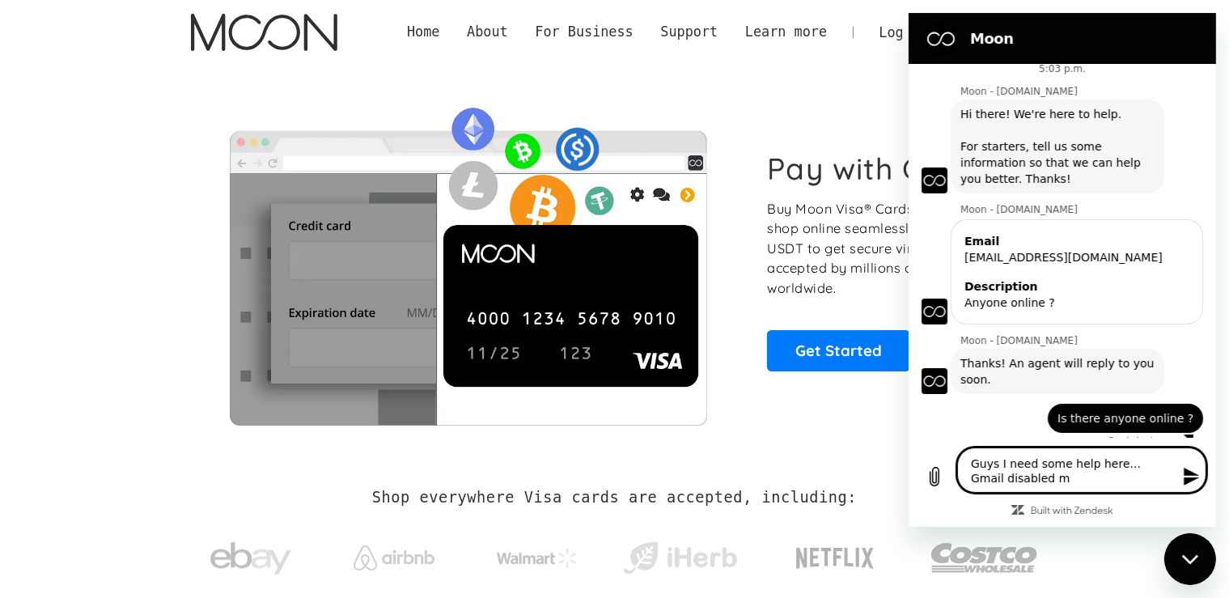
type textarea "Guys I need some help here... Gmail disabled m"
type textarea "x"
type textarea "Guys I need some help here... Gmail disabled my"
type textarea "x"
type textarea "Guys I need some help here... Gmail disabled my"
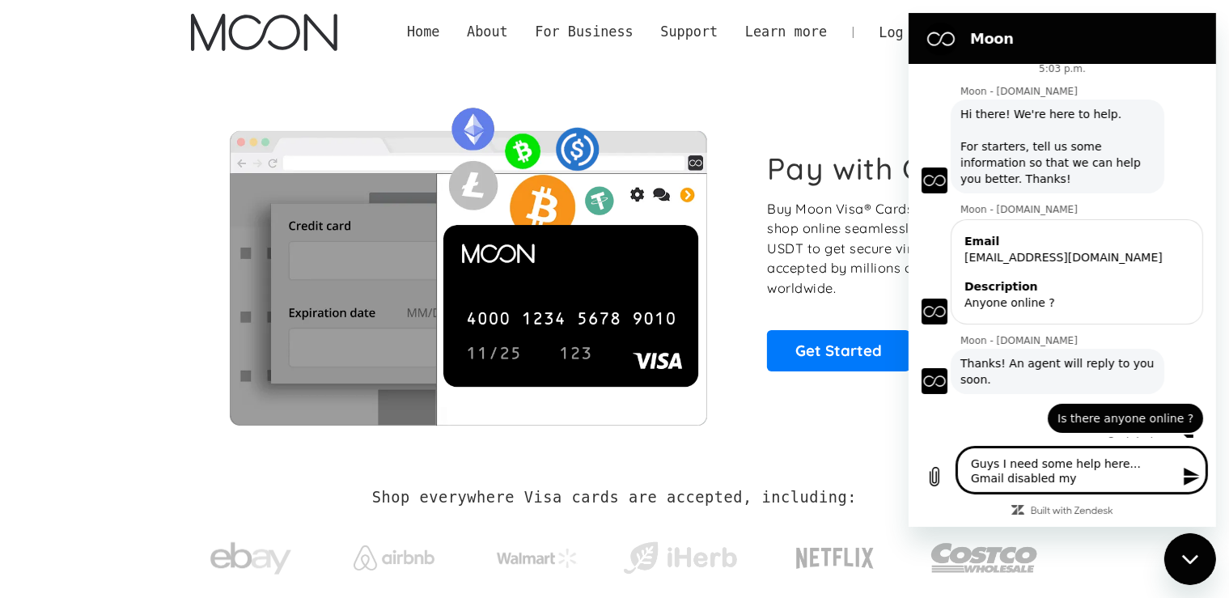
type textarea "x"
type textarea "Guys I need some help here... Gmail disabled my a"
type textarea "x"
type textarea "Guys I need some help here... Gmail disabled my ac"
type textarea "x"
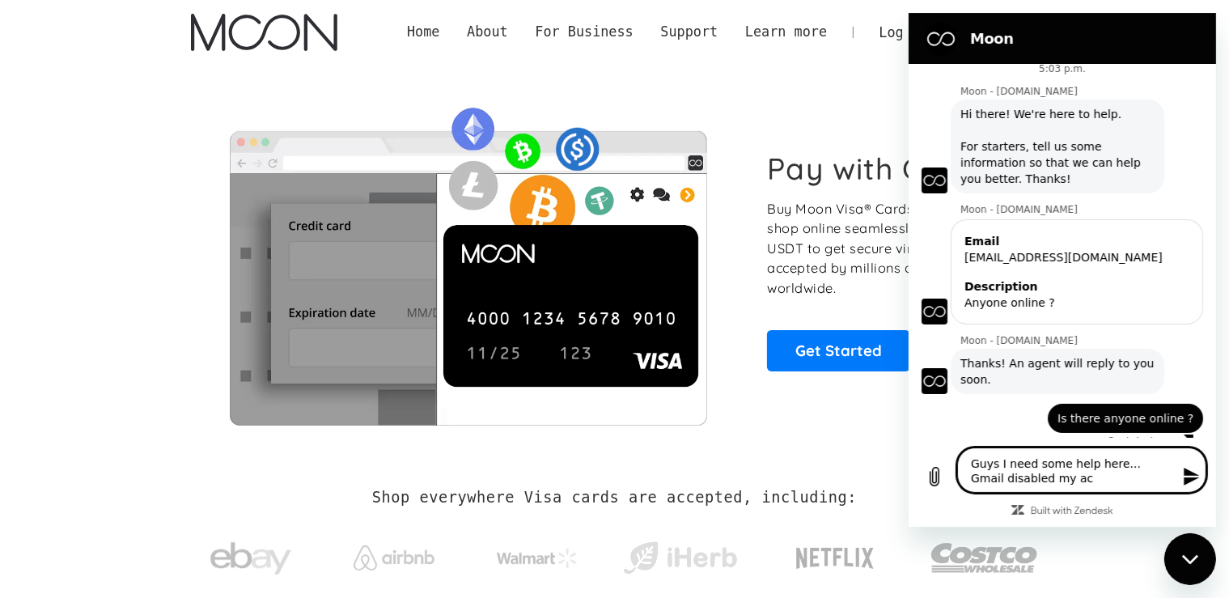
type textarea "Guys I need some help here... Gmail disabled my acc"
type textarea "x"
type textarea "Guys I need some help here... Gmail disabled my acco"
type textarea "x"
type textarea "Guys I need some help here... Gmail disabled my accou"
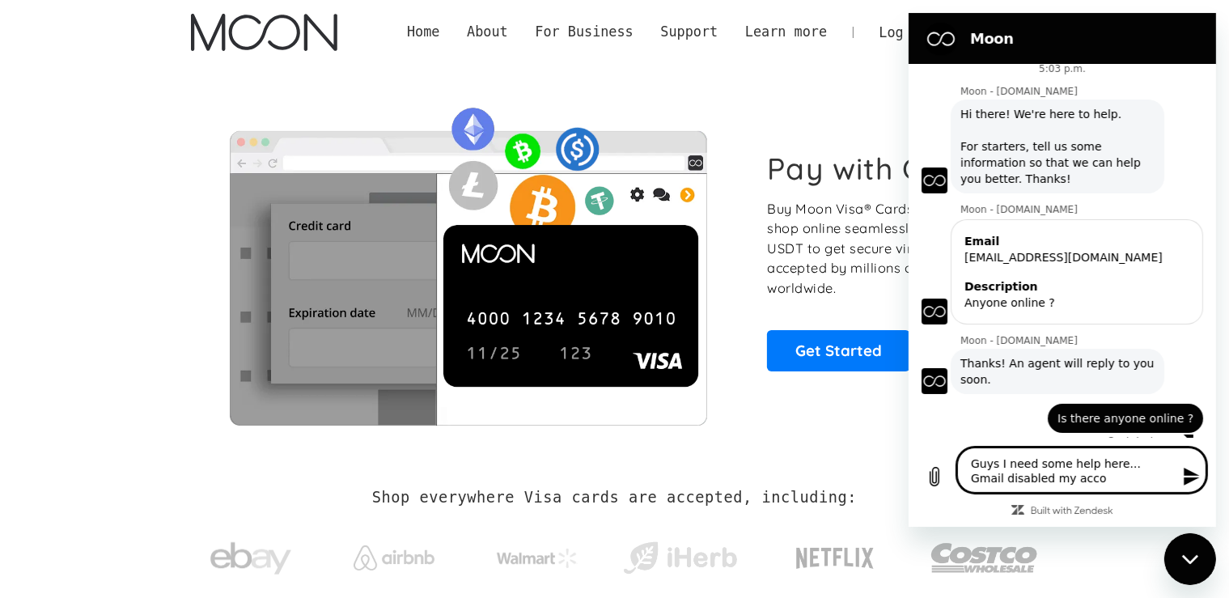
type textarea "x"
type textarea "Guys I need some help here... Gmail disabled my accoun"
type textarea "x"
type textarea "Guys I need some help here... Gmail disabled my account"
type textarea "x"
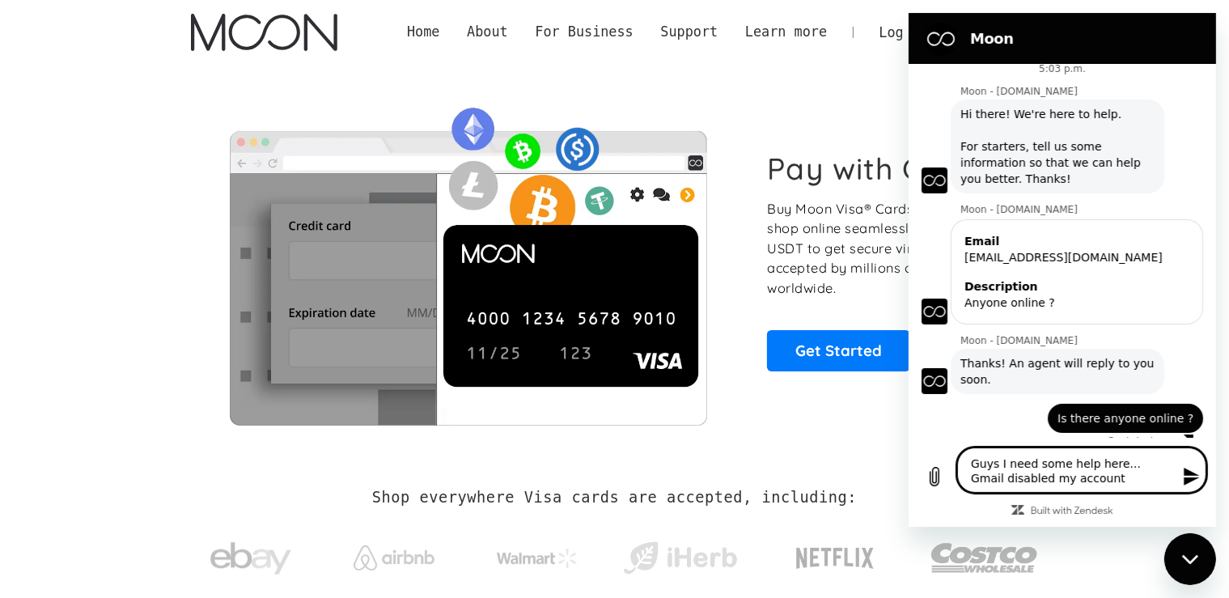
type textarea "Guys I need some help here... Gmail disabled my account"
type textarea "x"
type textarea "Guys I need some help here... Gmail disabled my account a"
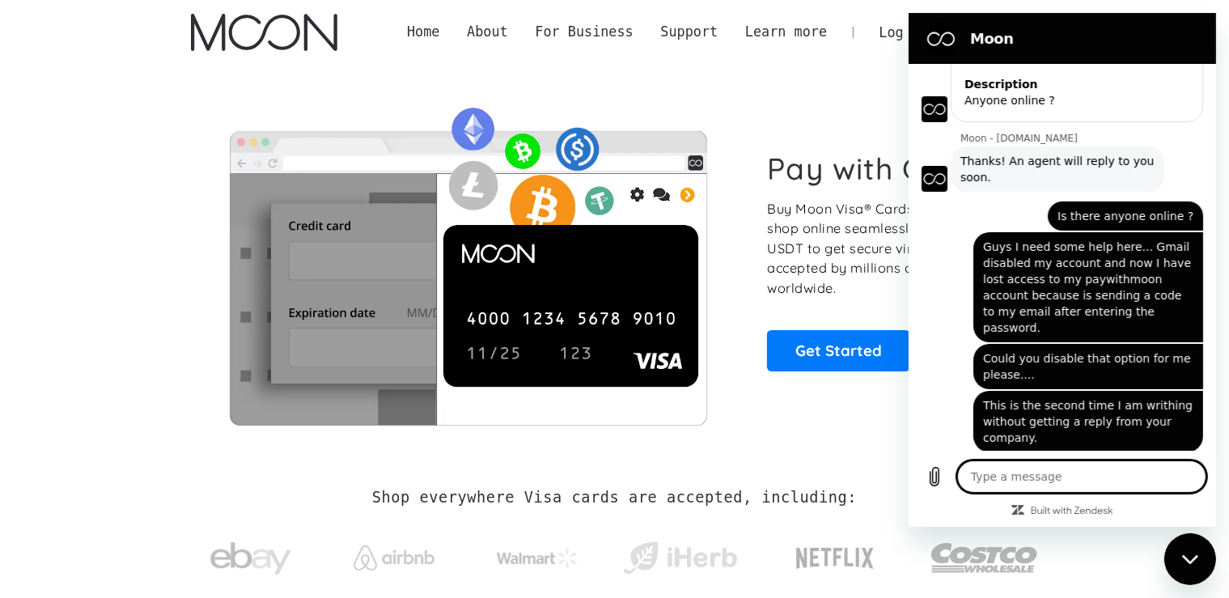
scroll to position [218, 0]
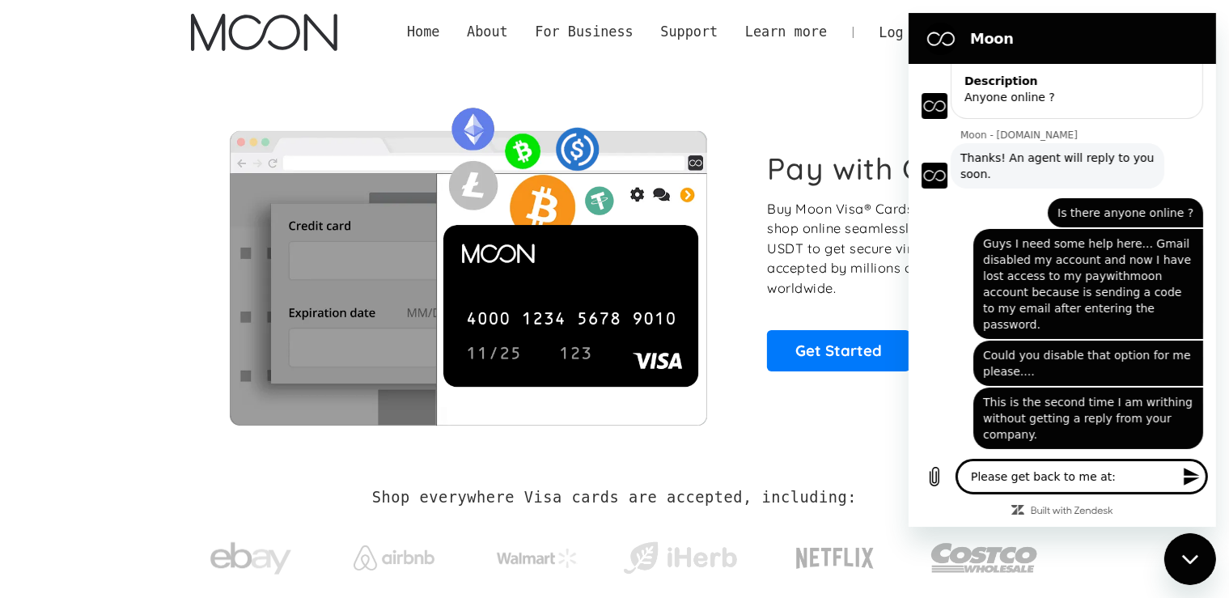
paste textarea "[EMAIL_ADDRESS][DOMAIN_NAME]"
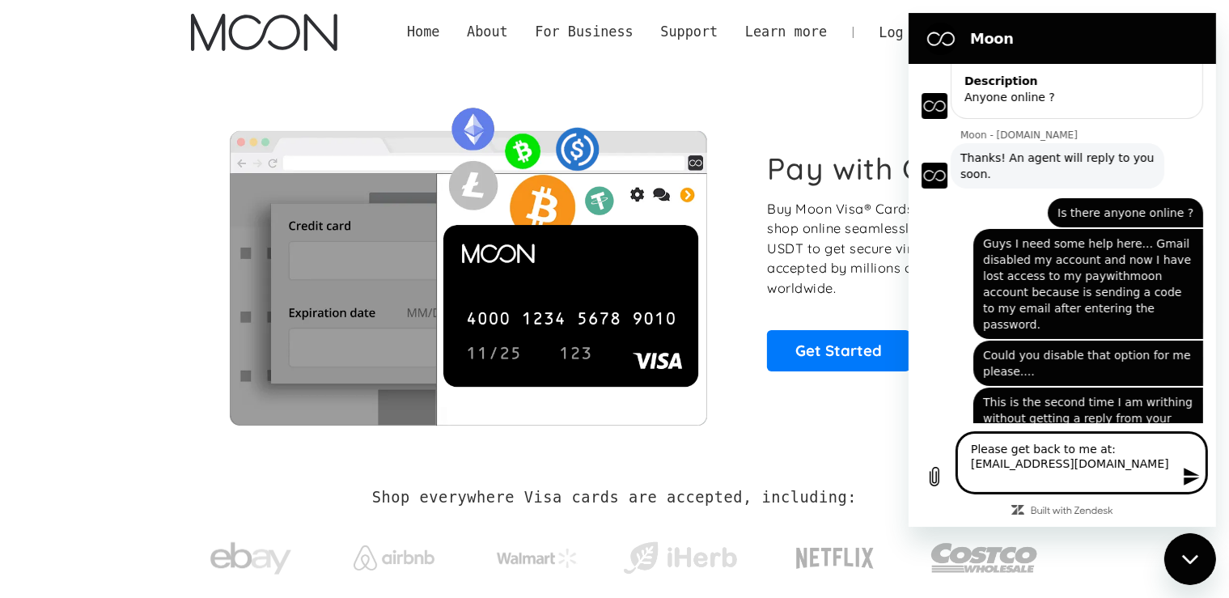
click at [1191, 476] on icon "Send message" at bounding box center [1190, 476] width 19 height 19
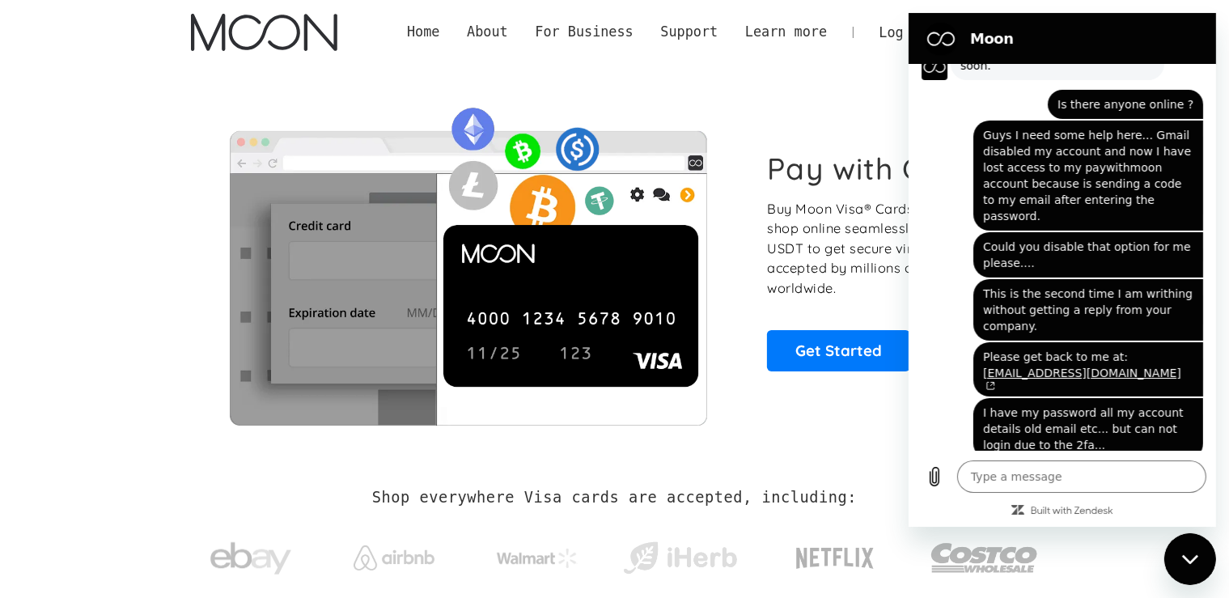
scroll to position [328, 0]
